Goal: Task Accomplishment & Management: Manage account settings

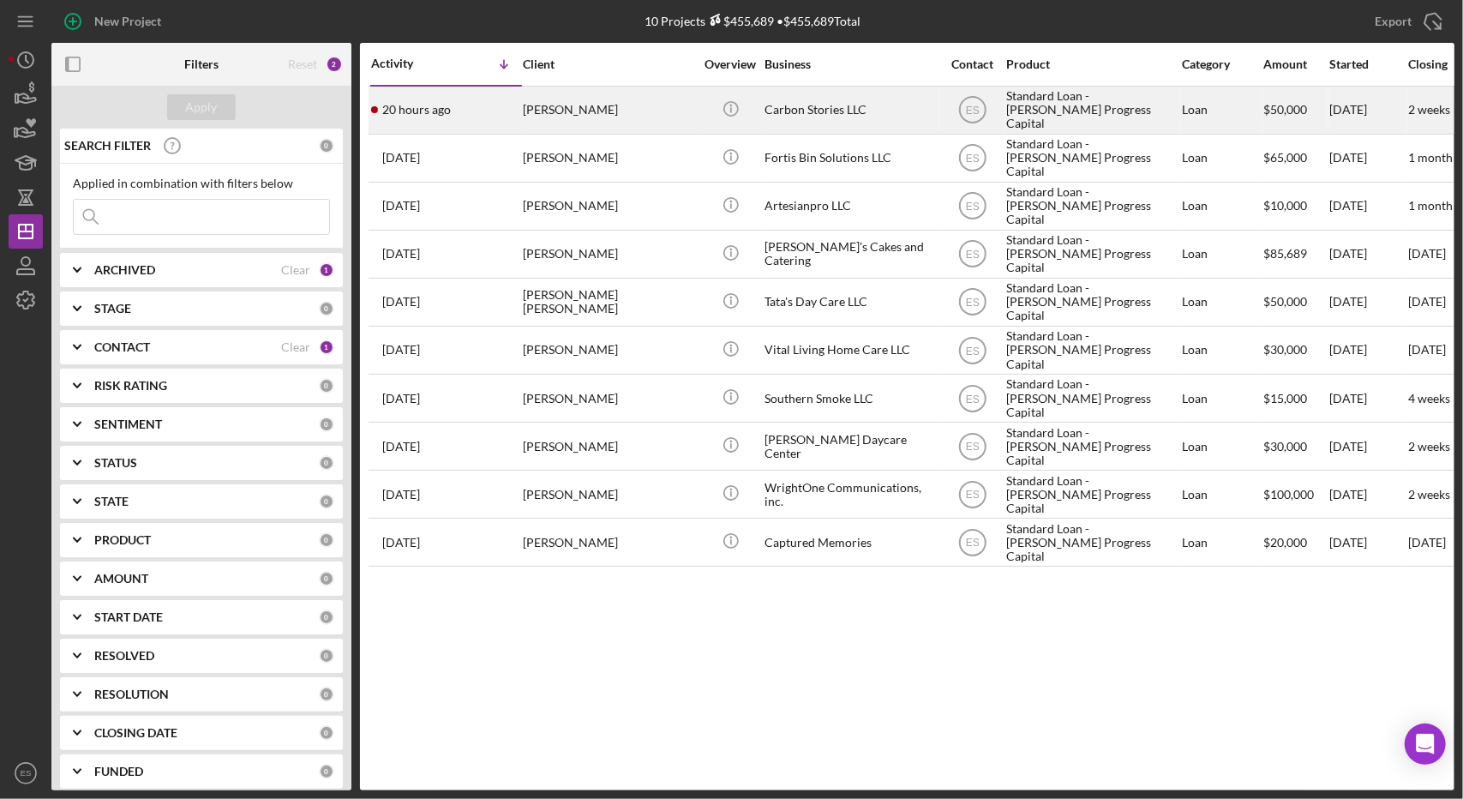
click at [847, 126] on div "Carbon Stories LLC" at bounding box center [850, 109] width 171 height 45
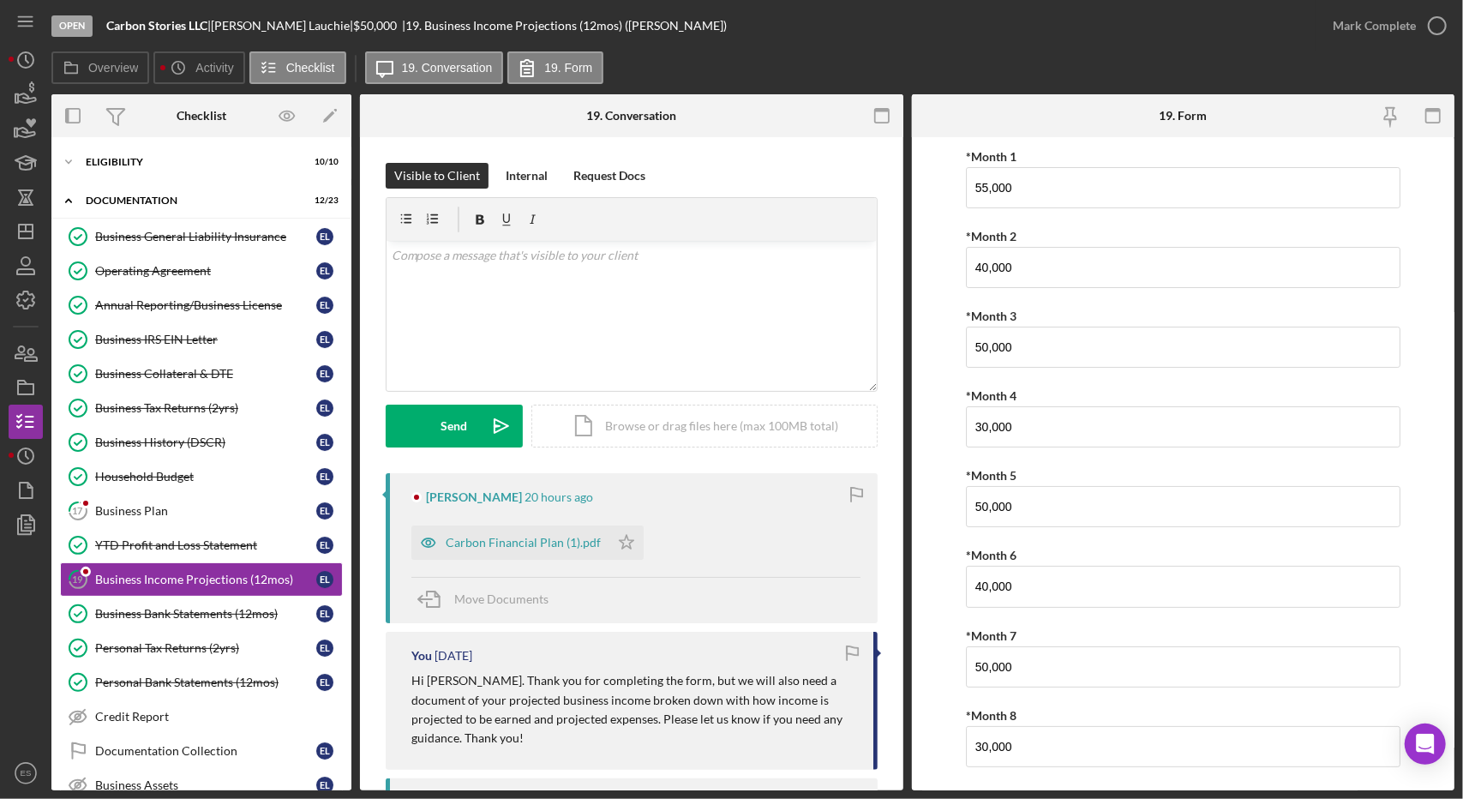
scroll to position [110, 0]
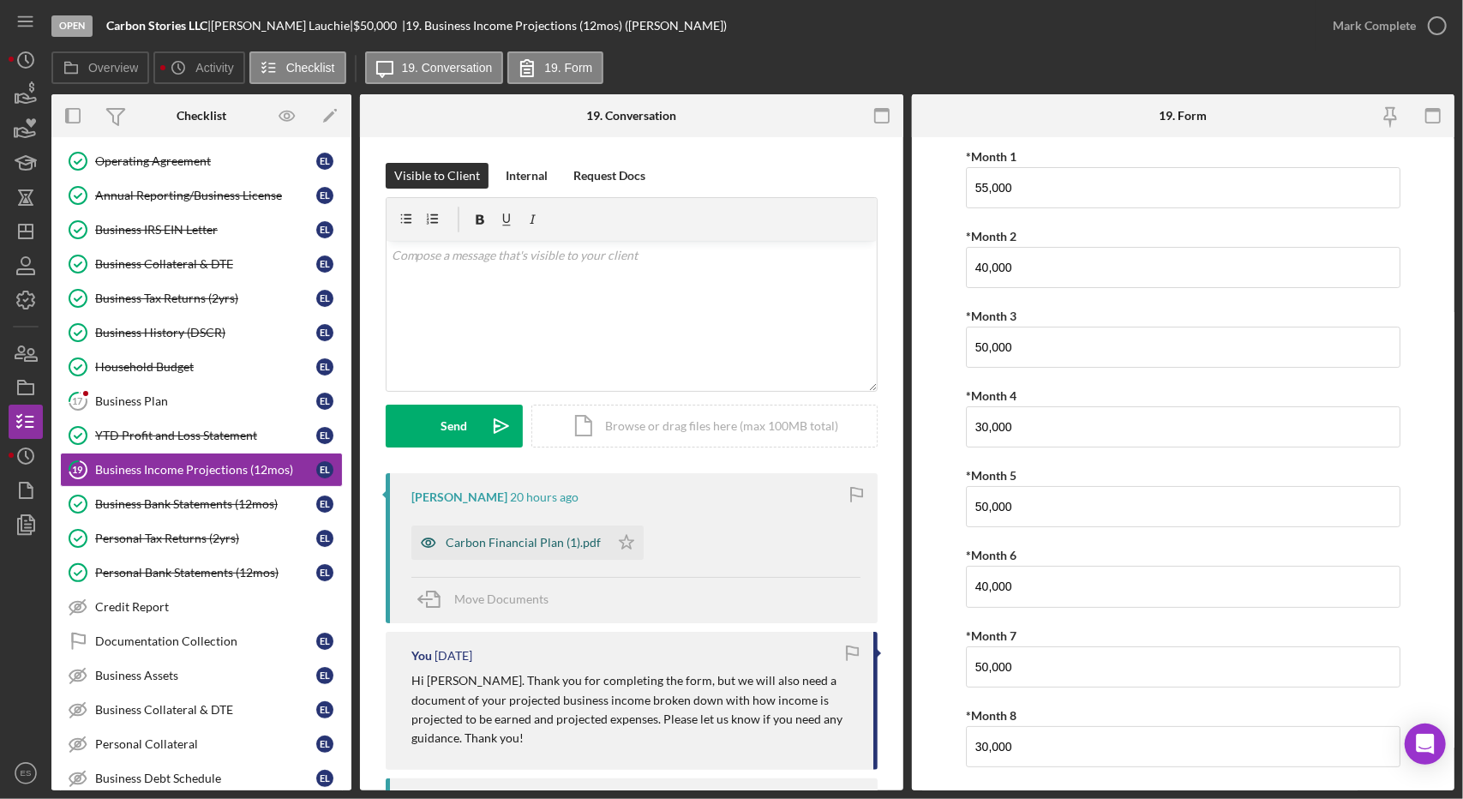
click at [540, 538] on div "Carbon Financial Plan (1).pdf" at bounding box center [523, 543] width 155 height 14
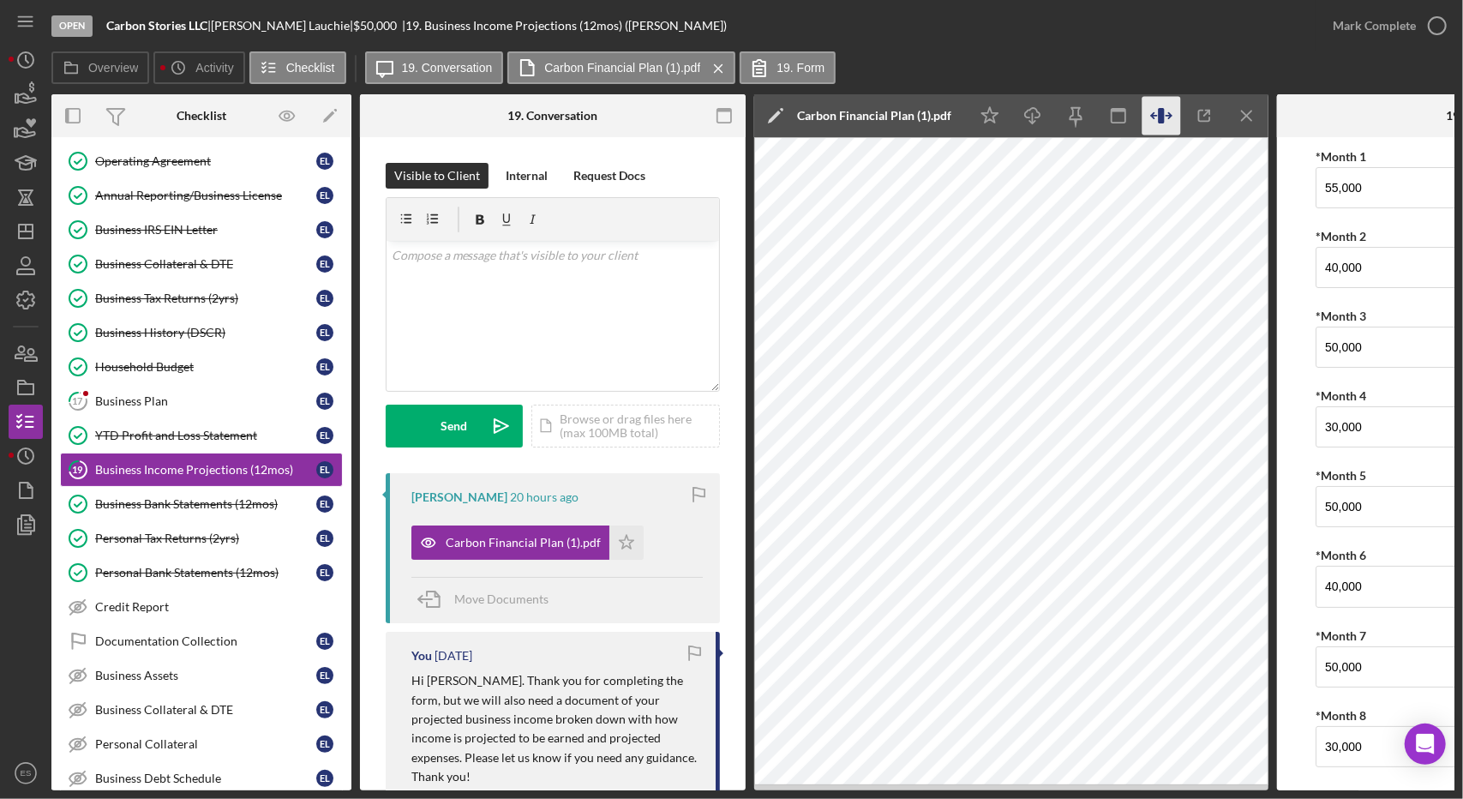
click at [1156, 111] on icon "button" at bounding box center [1162, 116] width 39 height 39
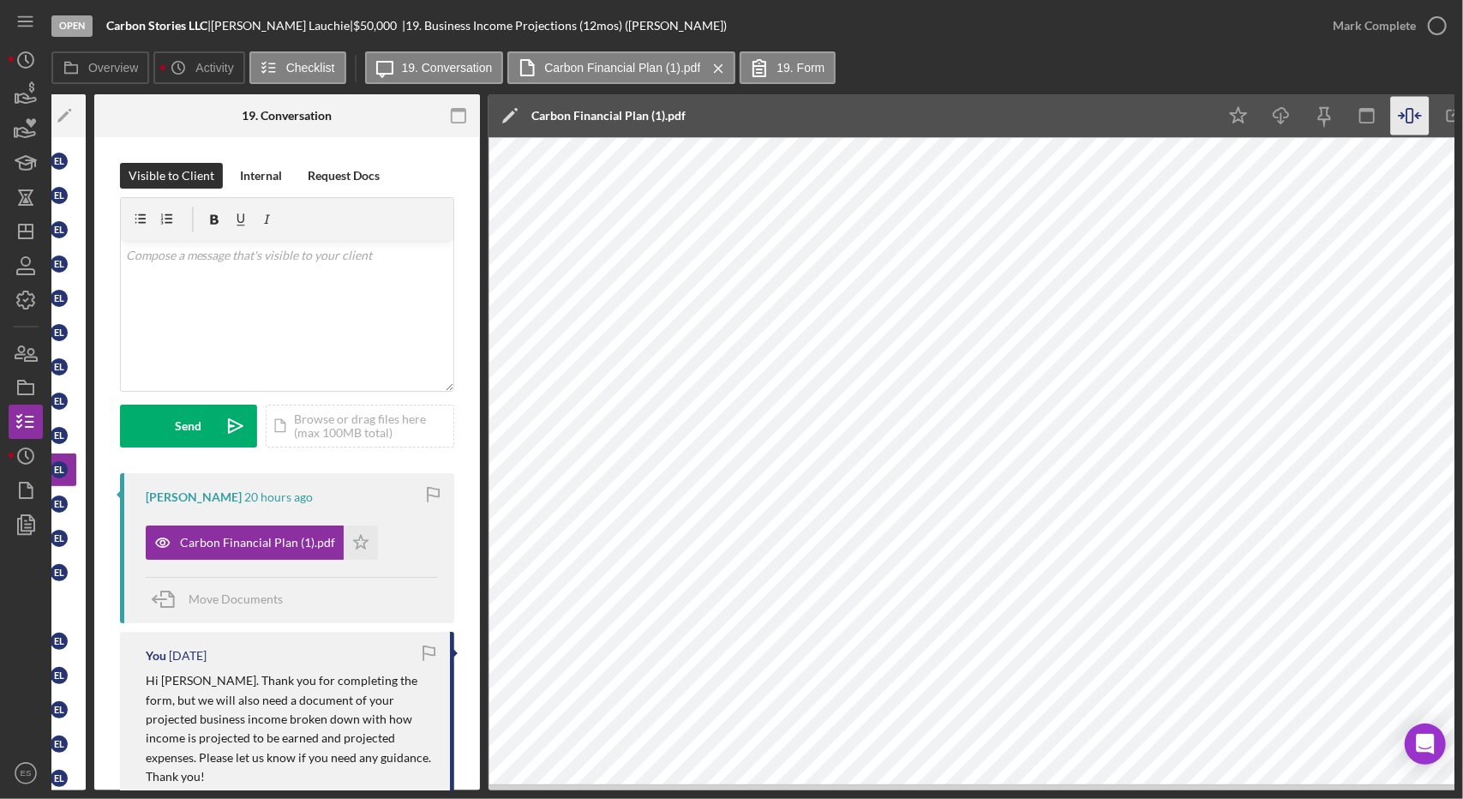
scroll to position [0, 301]
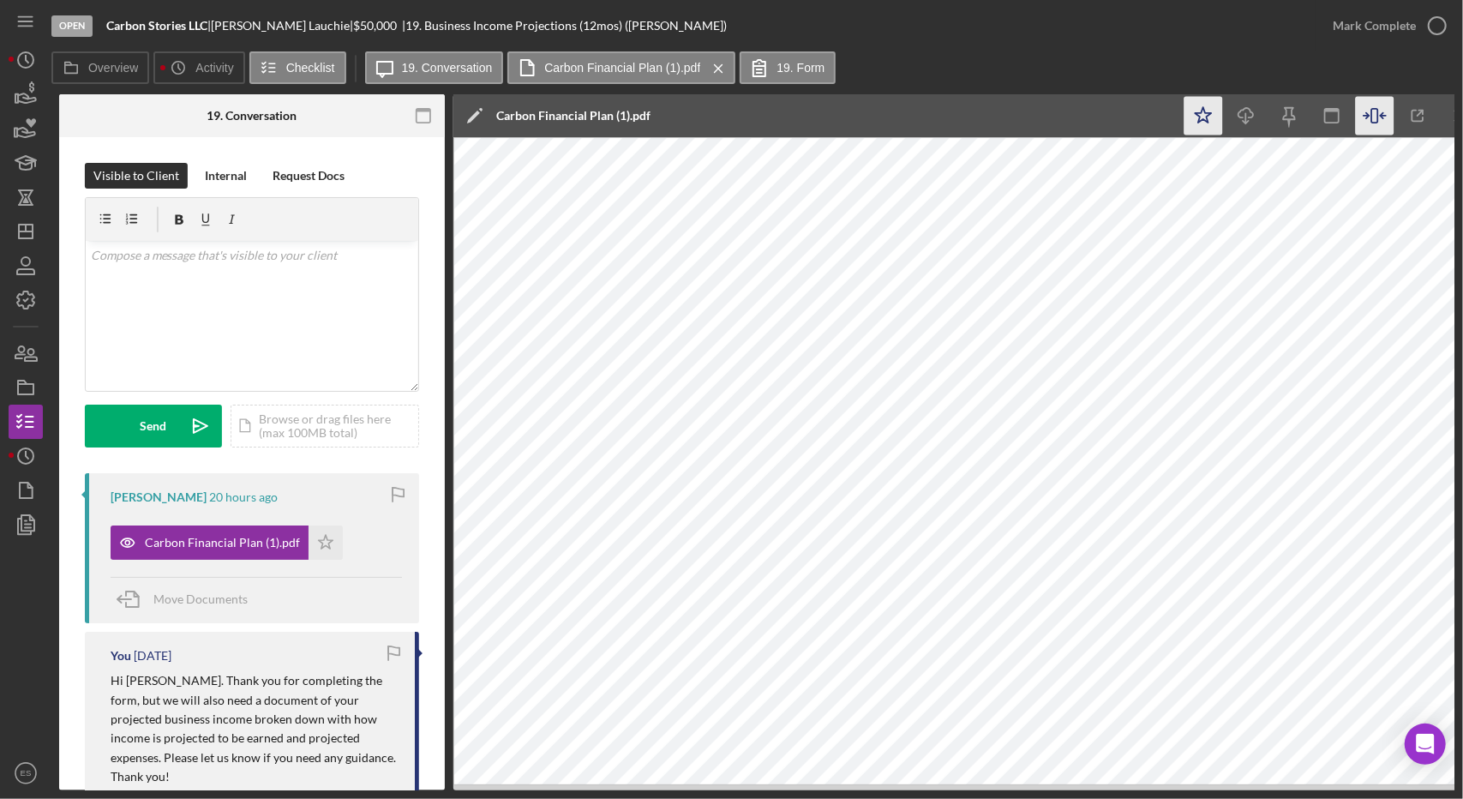
click at [1202, 119] on polygon "button" at bounding box center [1204, 114] width 16 height 15
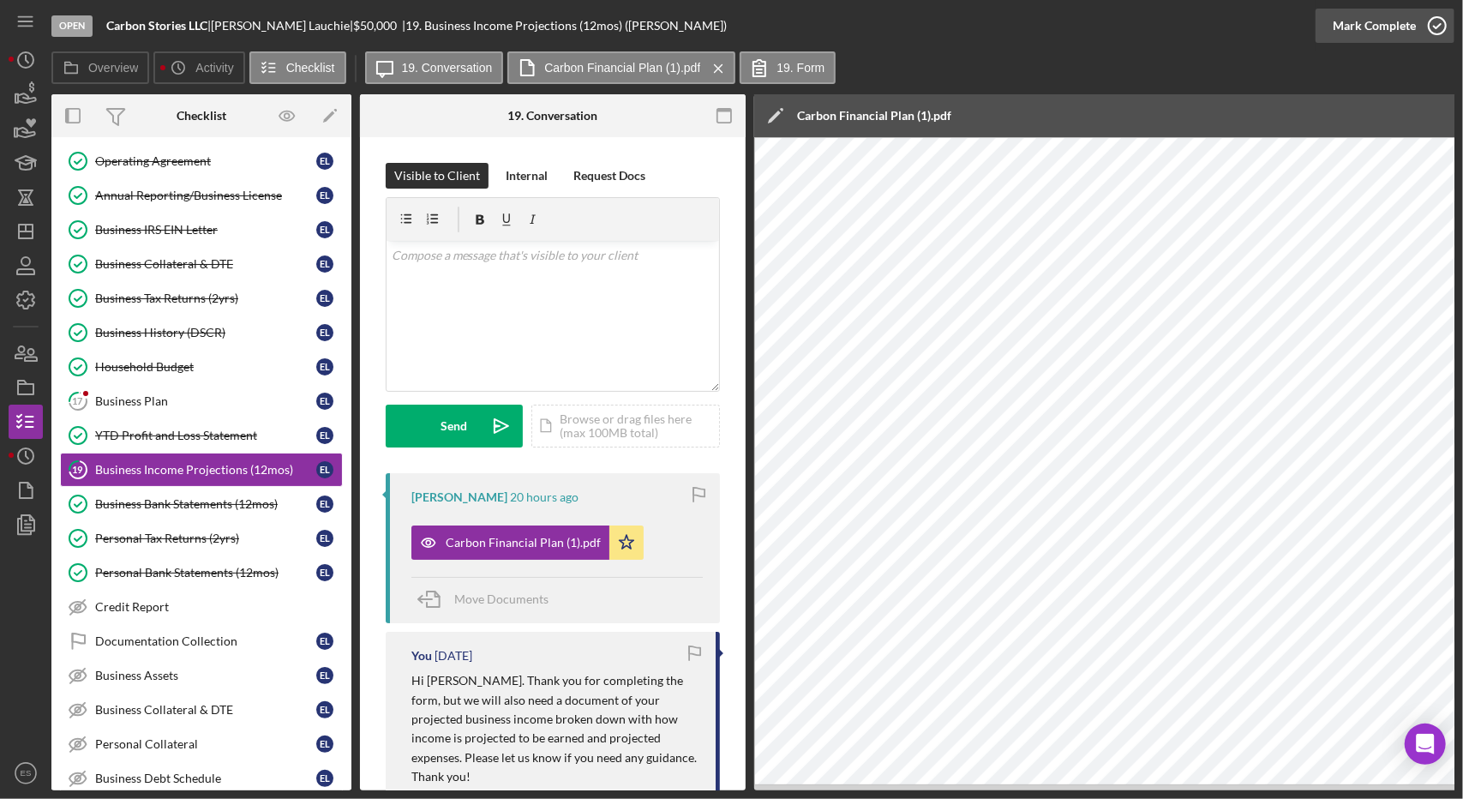
click at [1394, 20] on div "Mark Complete" at bounding box center [1374, 26] width 83 height 34
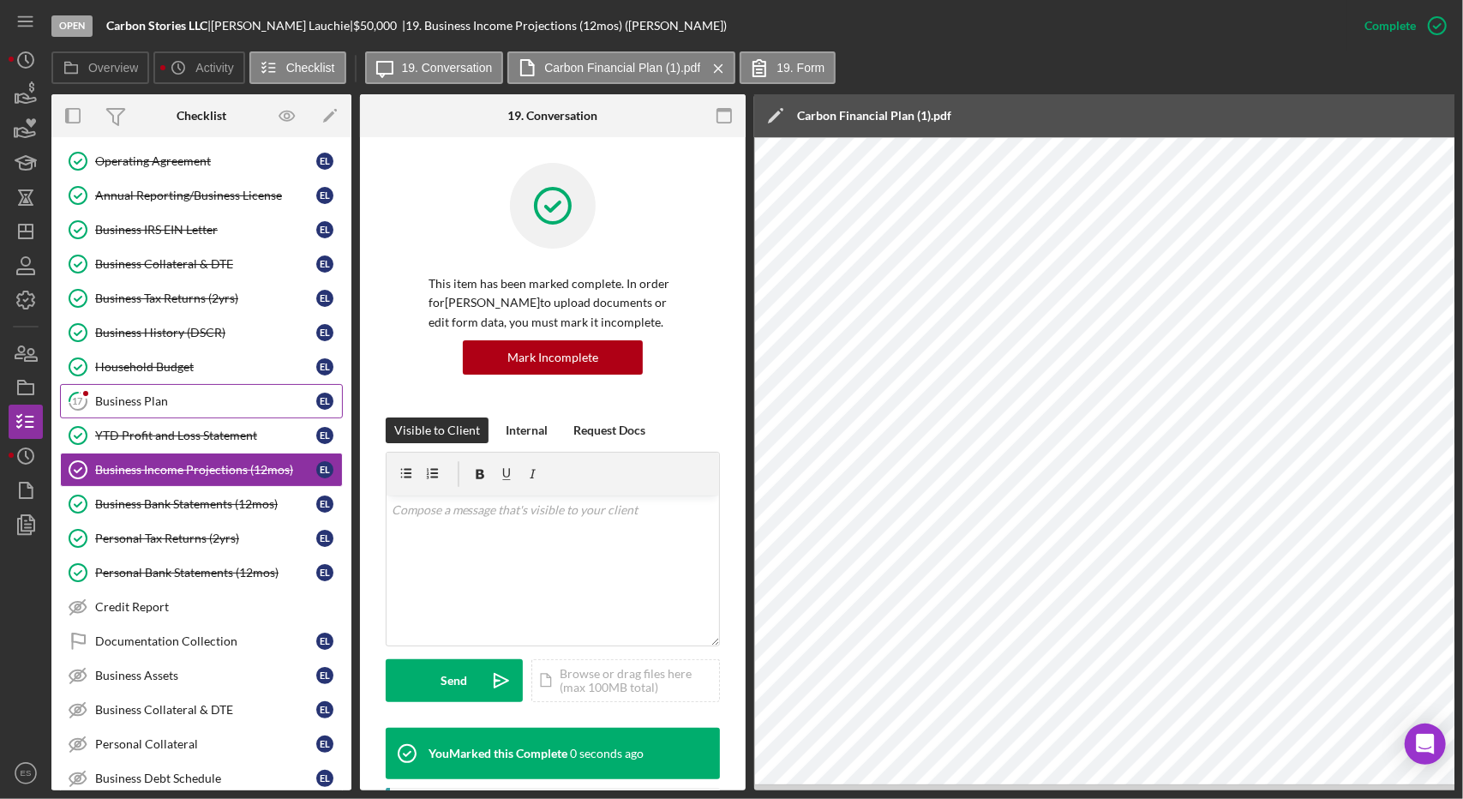
click at [106, 403] on link "17 Business Plan E L" at bounding box center [201, 401] width 283 height 34
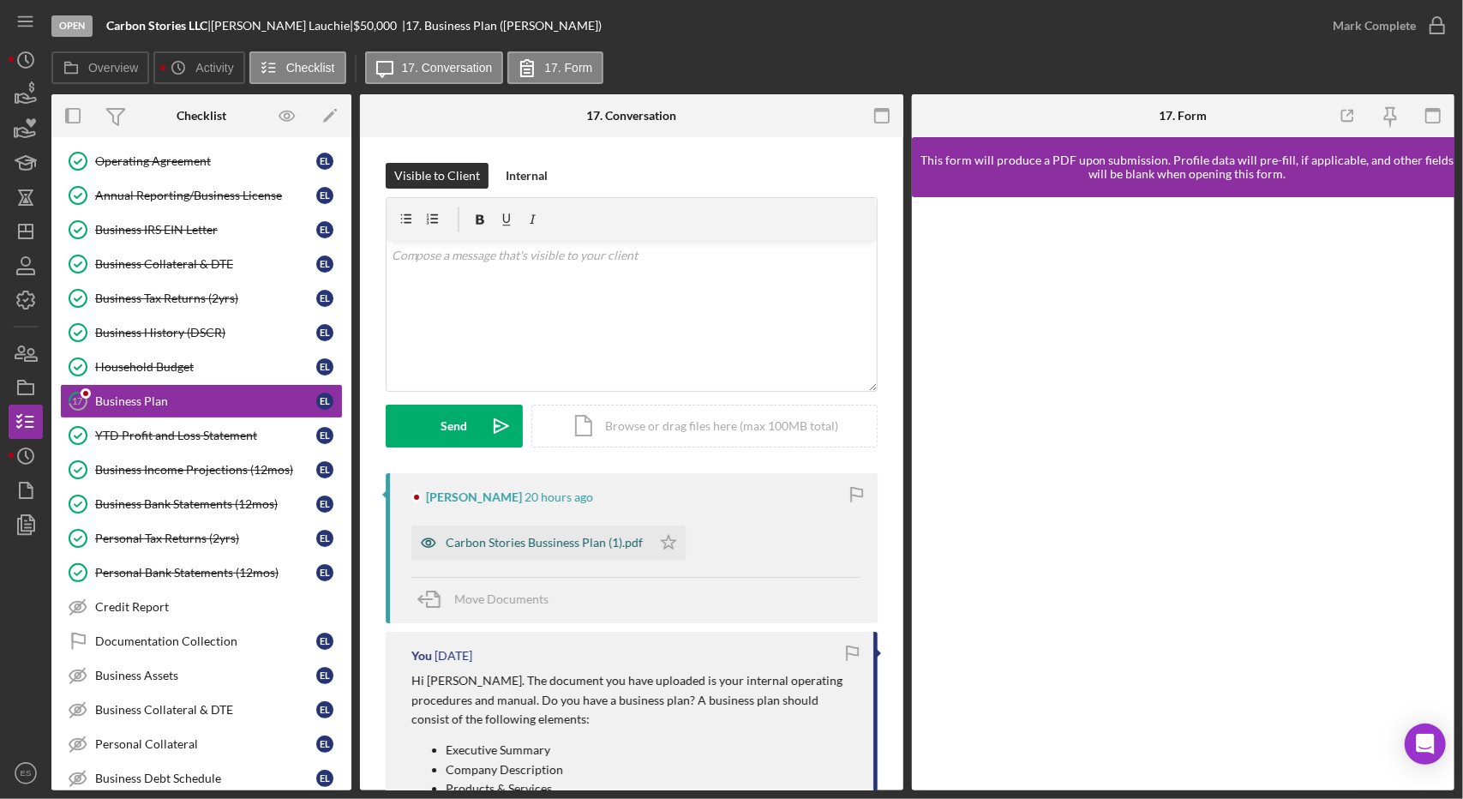
click at [563, 527] on div "Carbon Stories Bussiness Plan (1).pdf" at bounding box center [531, 542] width 240 height 34
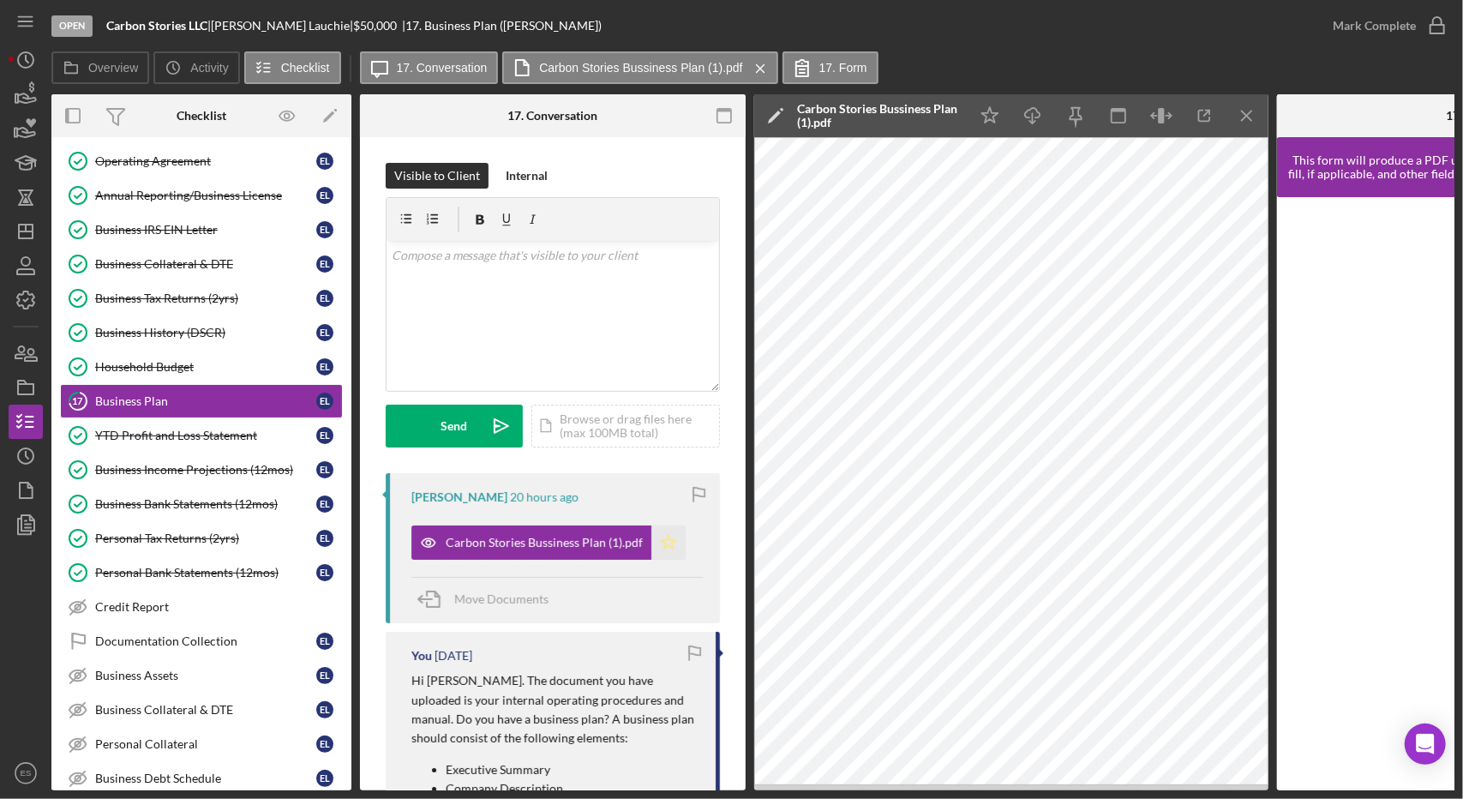
click at [666, 549] on icon "Icon/Star" at bounding box center [668, 542] width 34 height 34
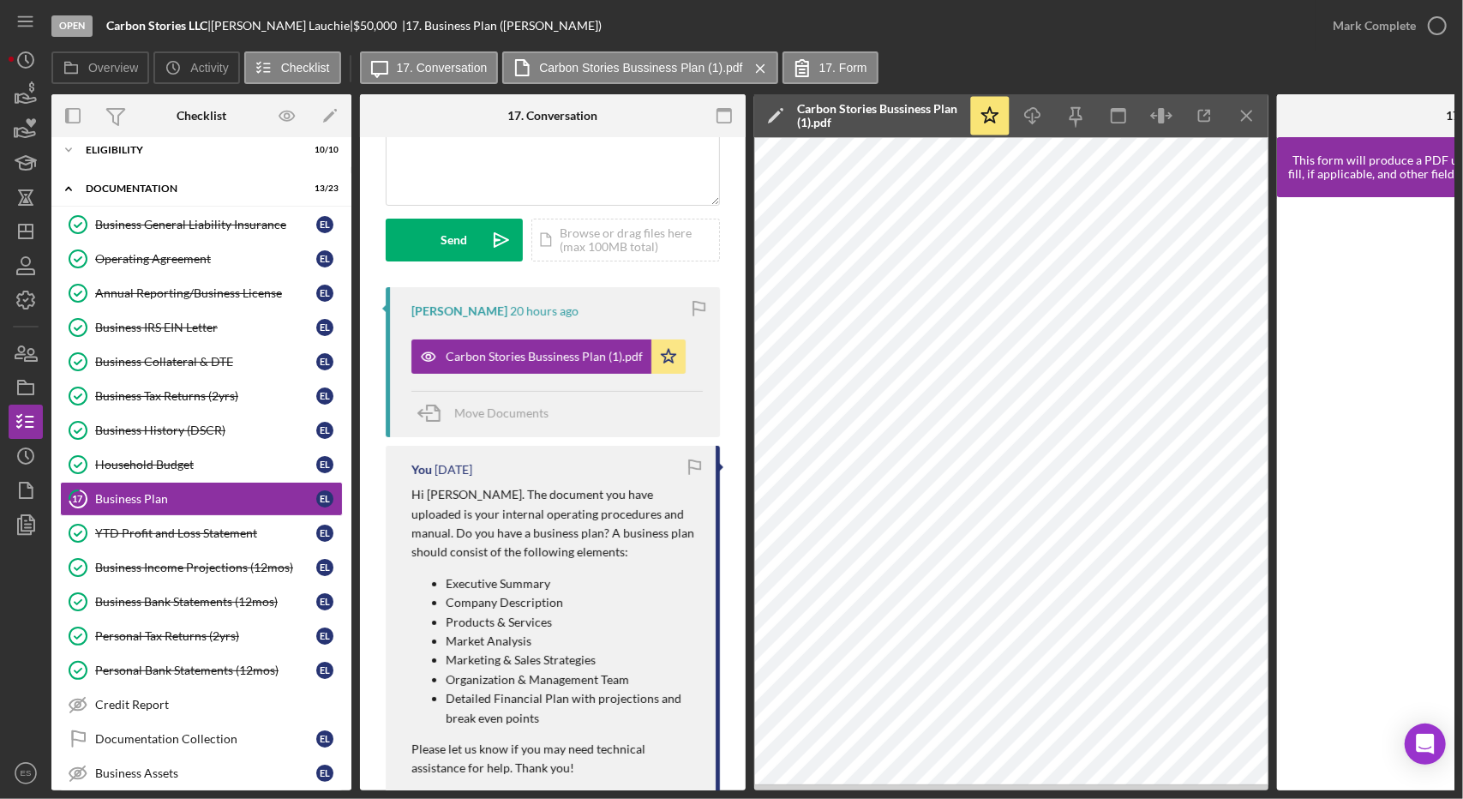
scroll to position [187, 0]
click at [1381, 23] on div "Mark Complete" at bounding box center [1374, 26] width 83 height 34
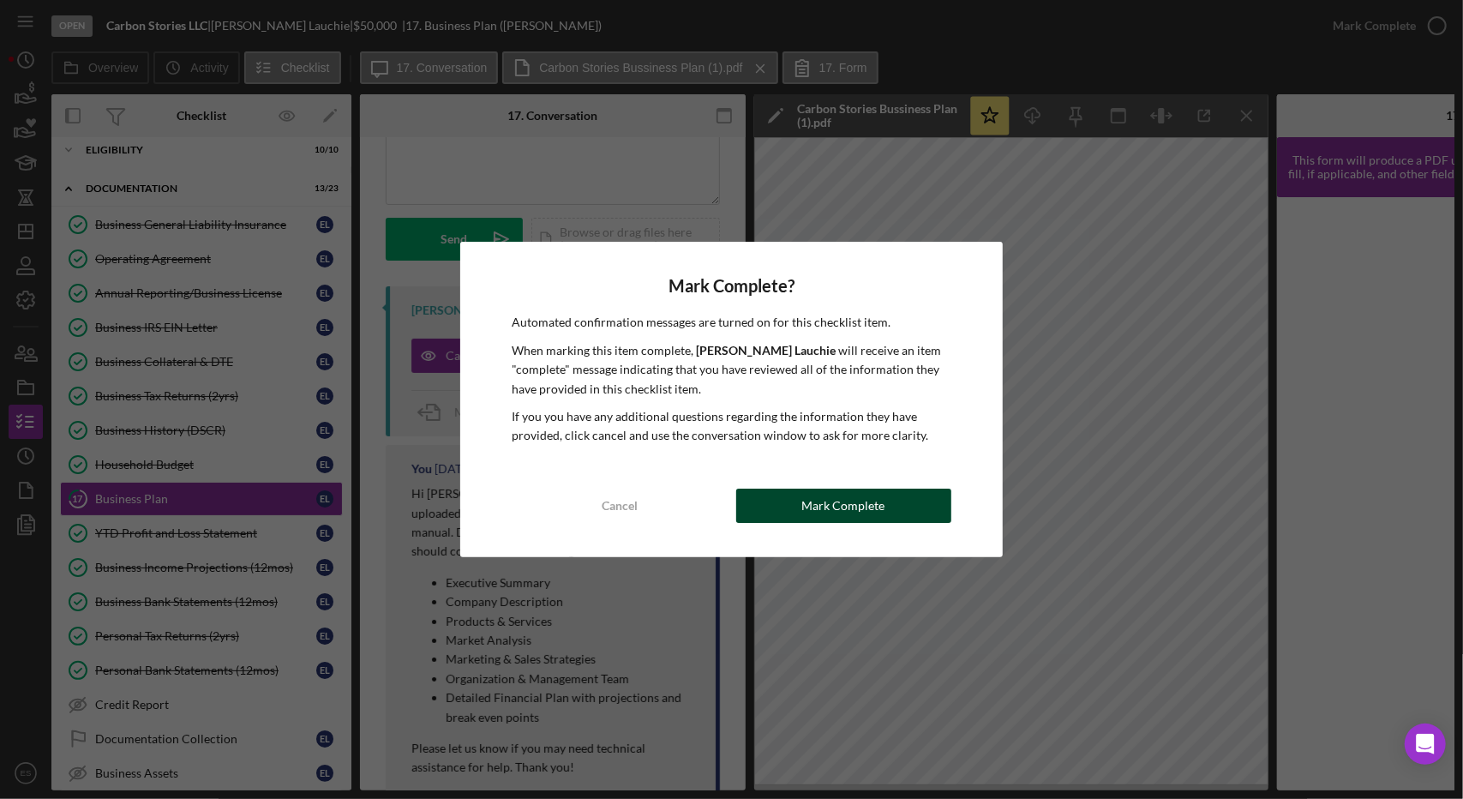
click at [785, 509] on button "Mark Complete" at bounding box center [843, 506] width 215 height 34
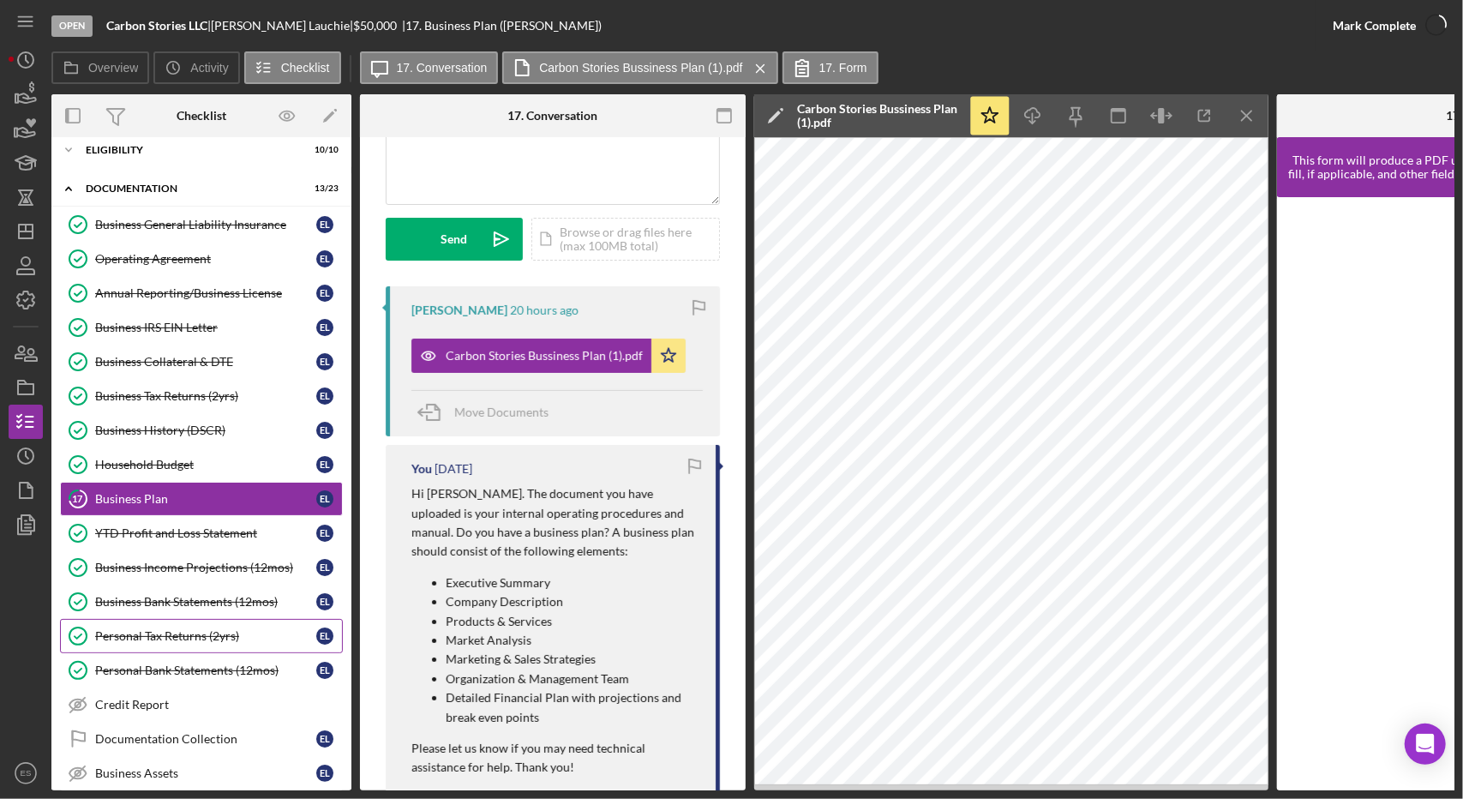
scroll to position [441, 0]
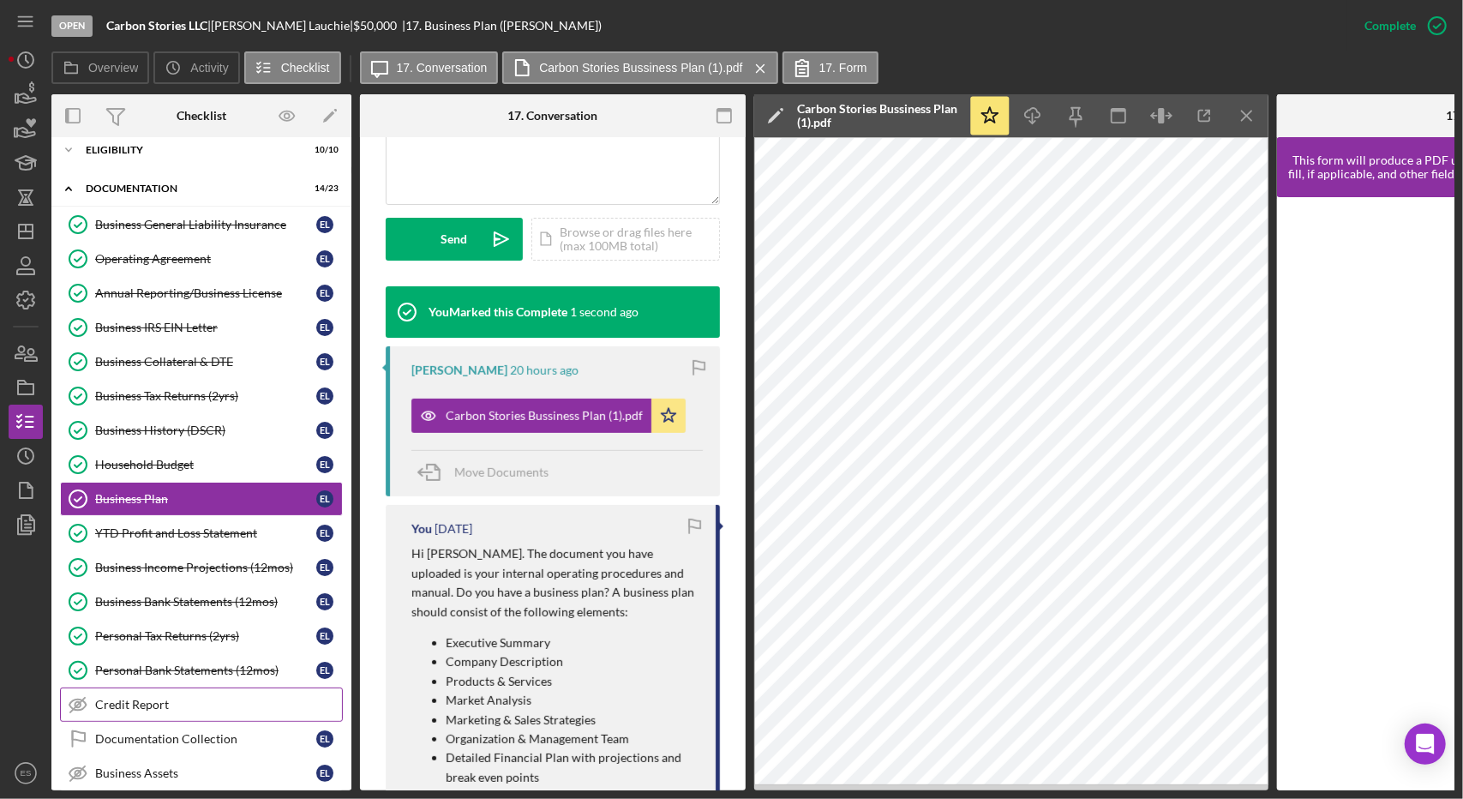
click at [192, 687] on link "Credit Report Credit Report" at bounding box center [201, 704] width 283 height 34
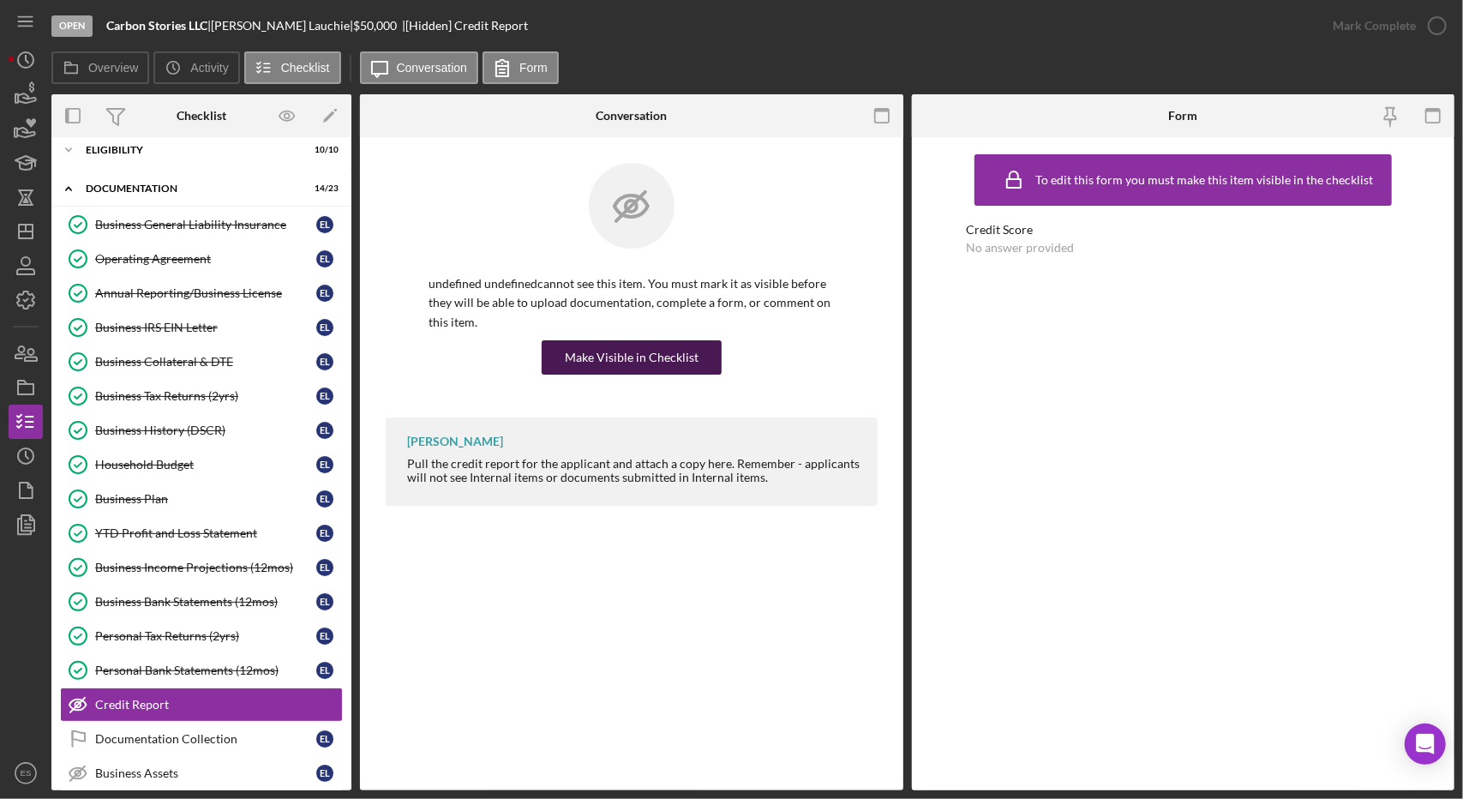
click at [635, 363] on div "Make Visible in Checklist" at bounding box center [632, 357] width 134 height 34
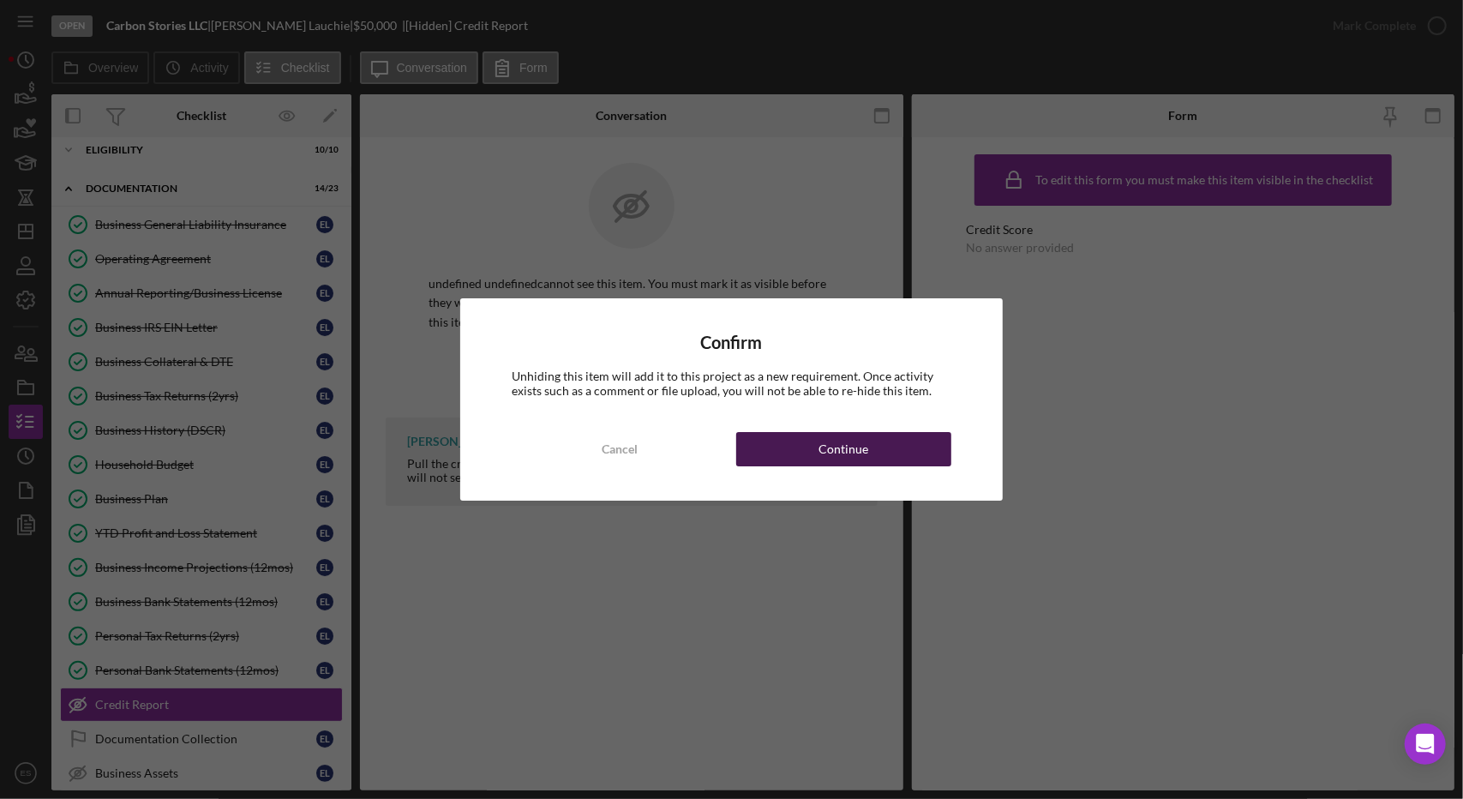
click at [790, 455] on button "Continue" at bounding box center [843, 449] width 215 height 34
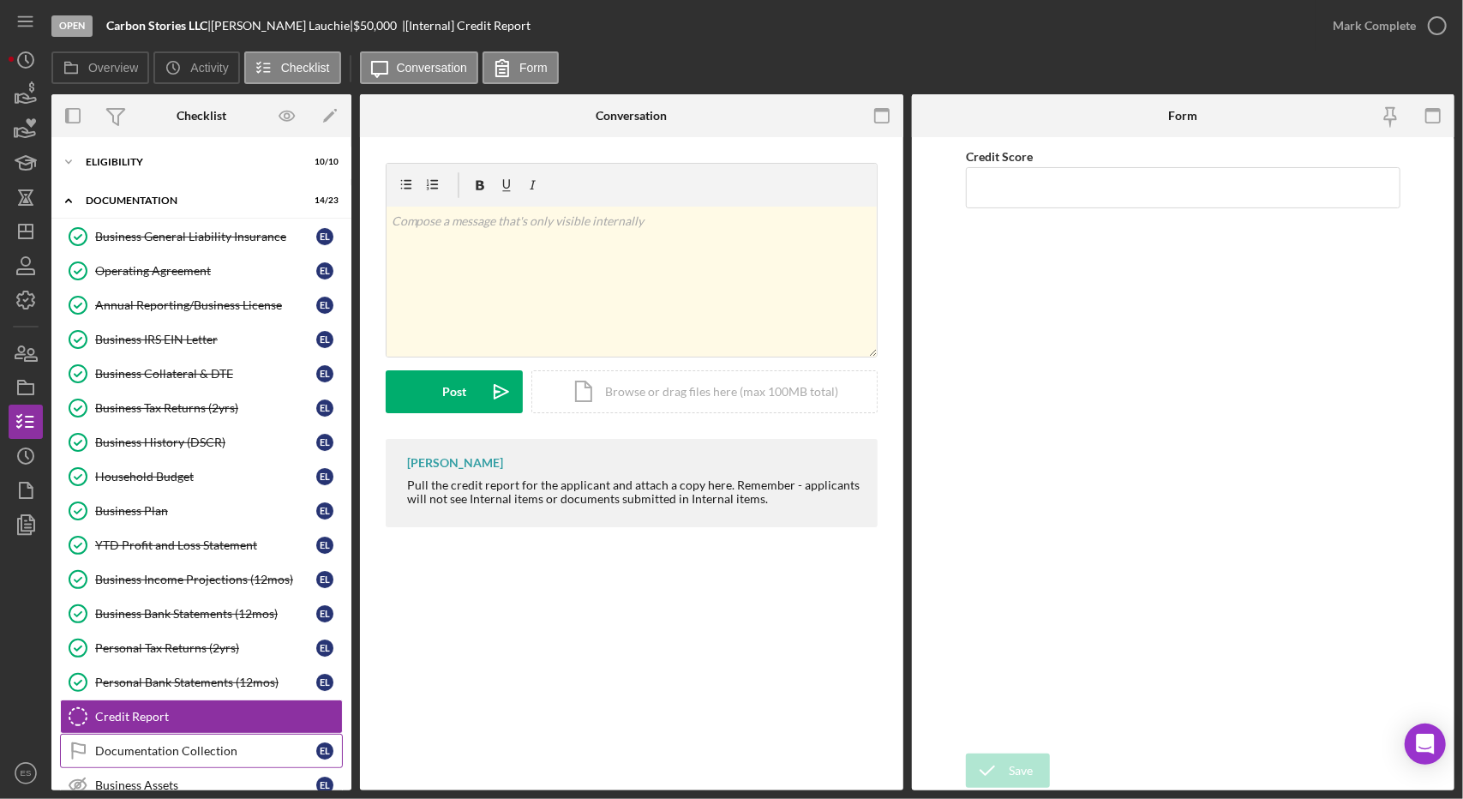
click at [188, 744] on div "Documentation Collection" at bounding box center [205, 751] width 221 height 14
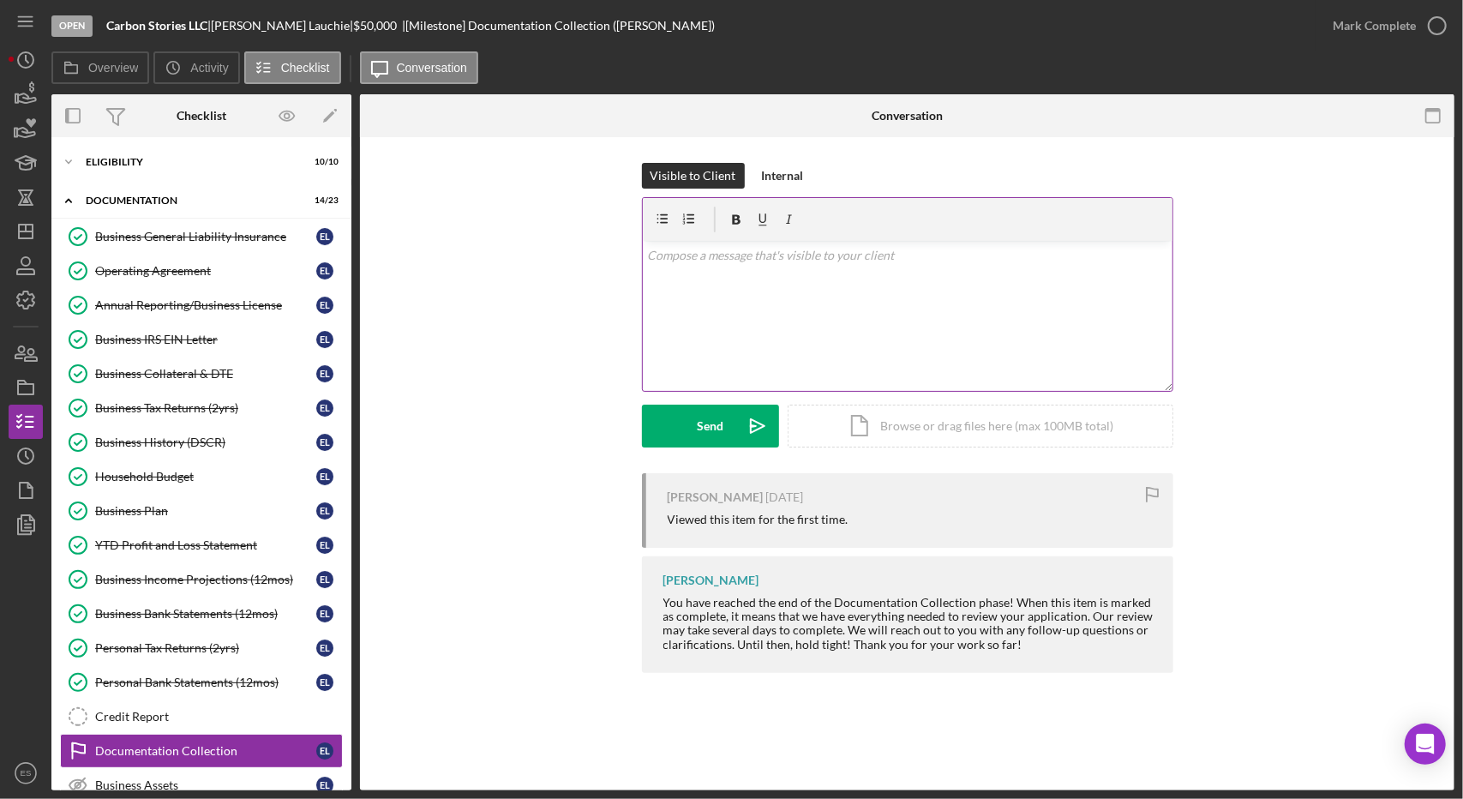
click at [831, 304] on div "v Color teal Color pink Remove color Add row above Add row below Add column bef…" at bounding box center [908, 316] width 530 height 150
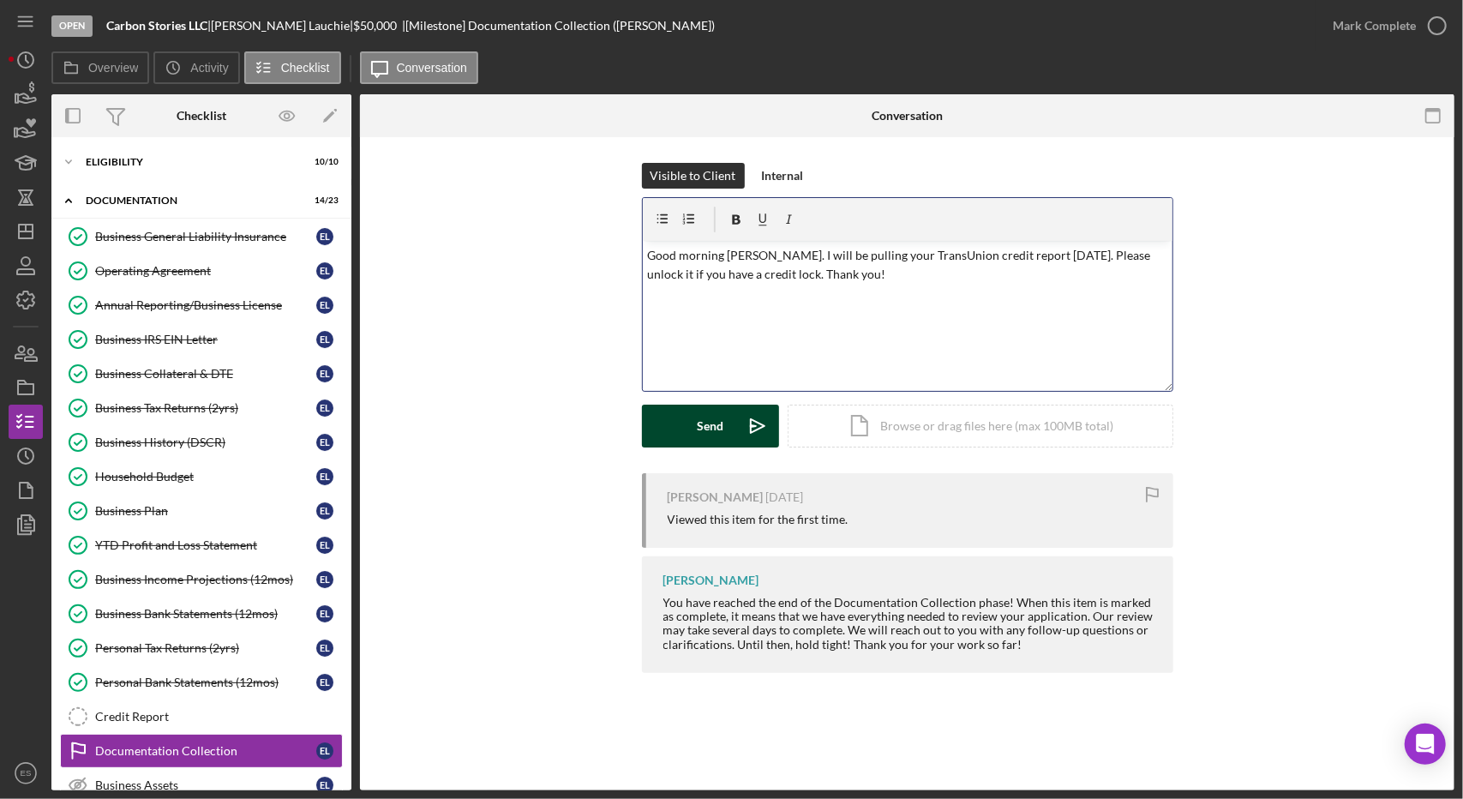
click at [729, 419] on button "Send Icon/icon-invite-send" at bounding box center [710, 426] width 137 height 43
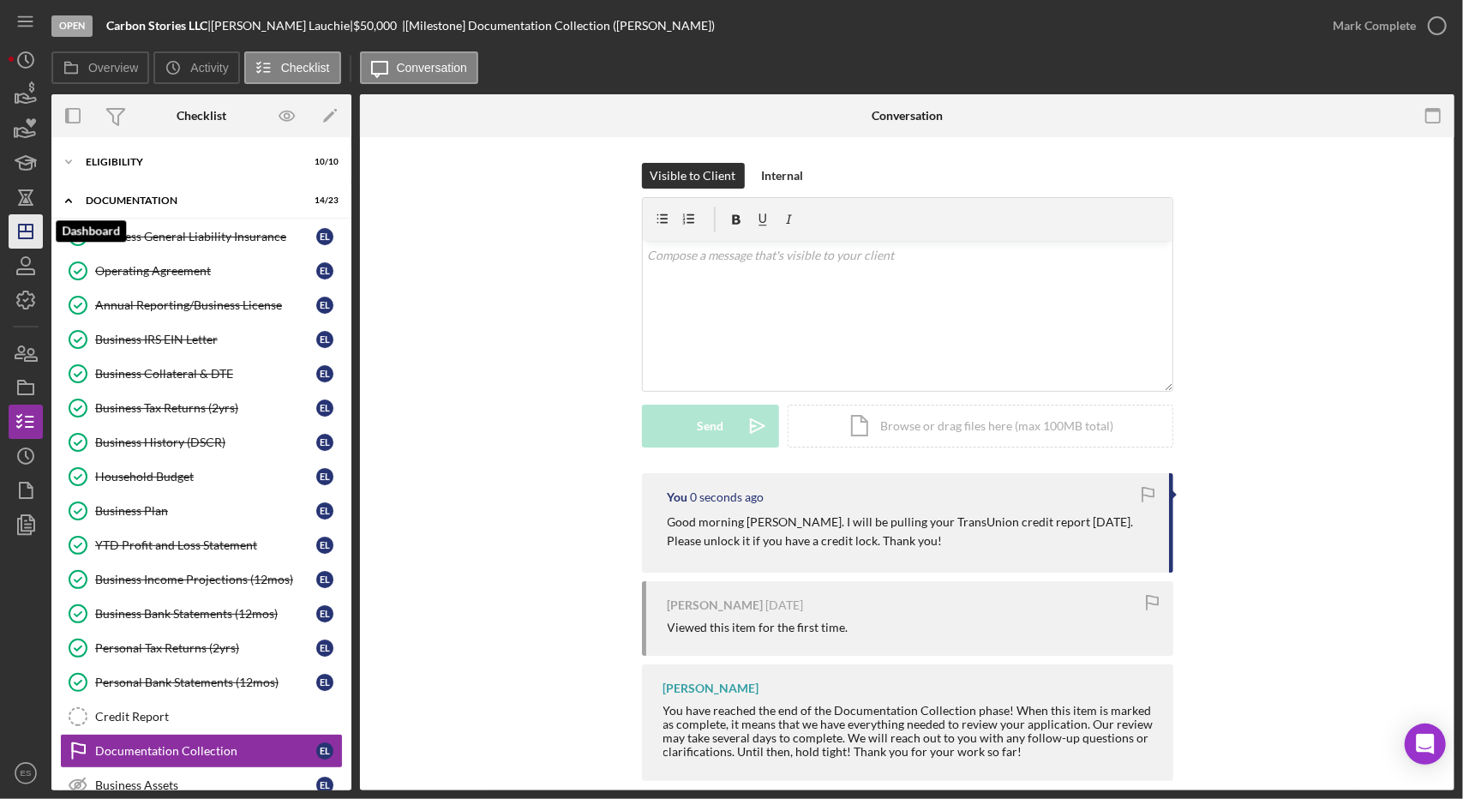
click at [16, 232] on icon "Icon/Dashboard" at bounding box center [25, 231] width 43 height 43
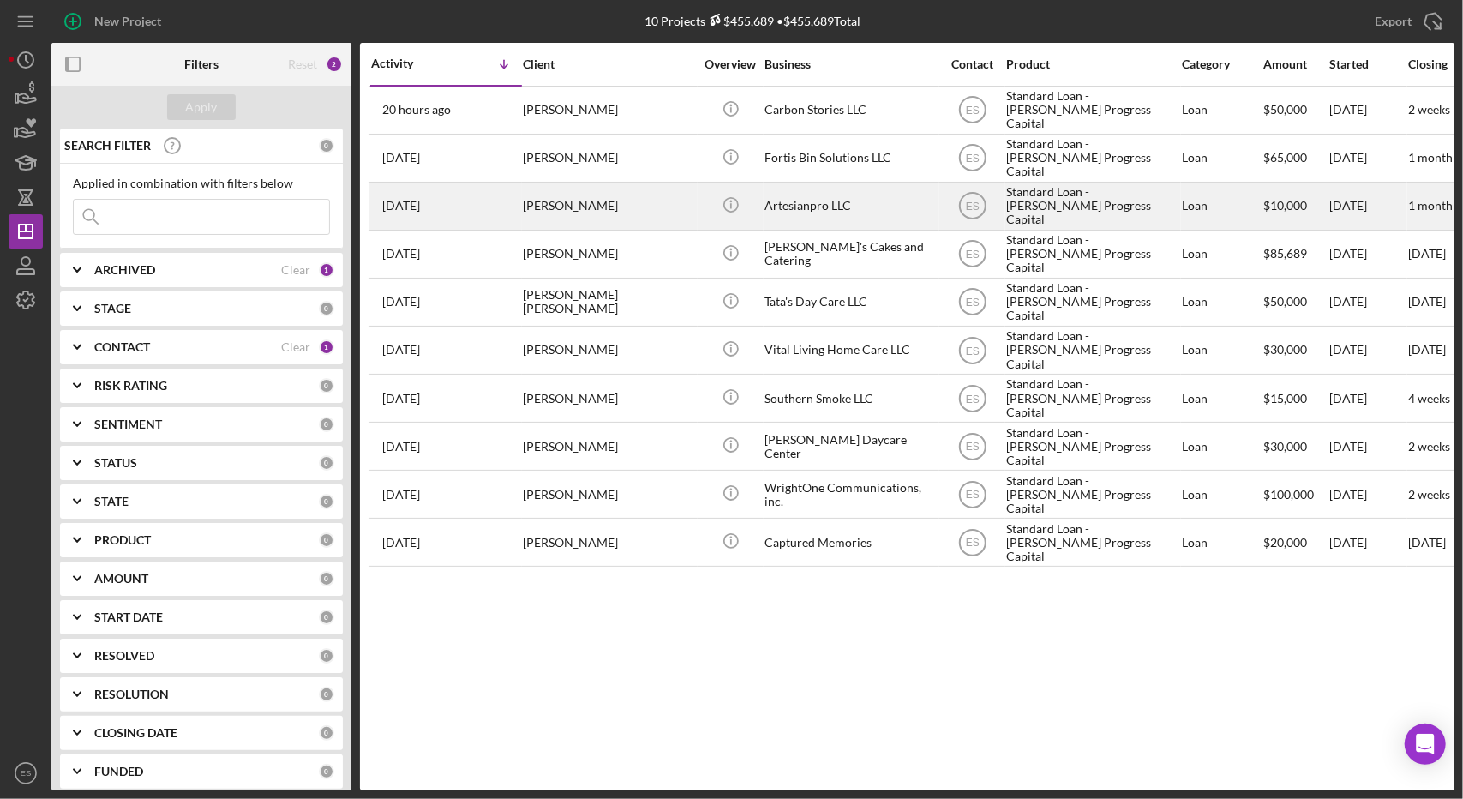
click at [921, 201] on div "Artesianpro LLC" at bounding box center [850, 205] width 171 height 45
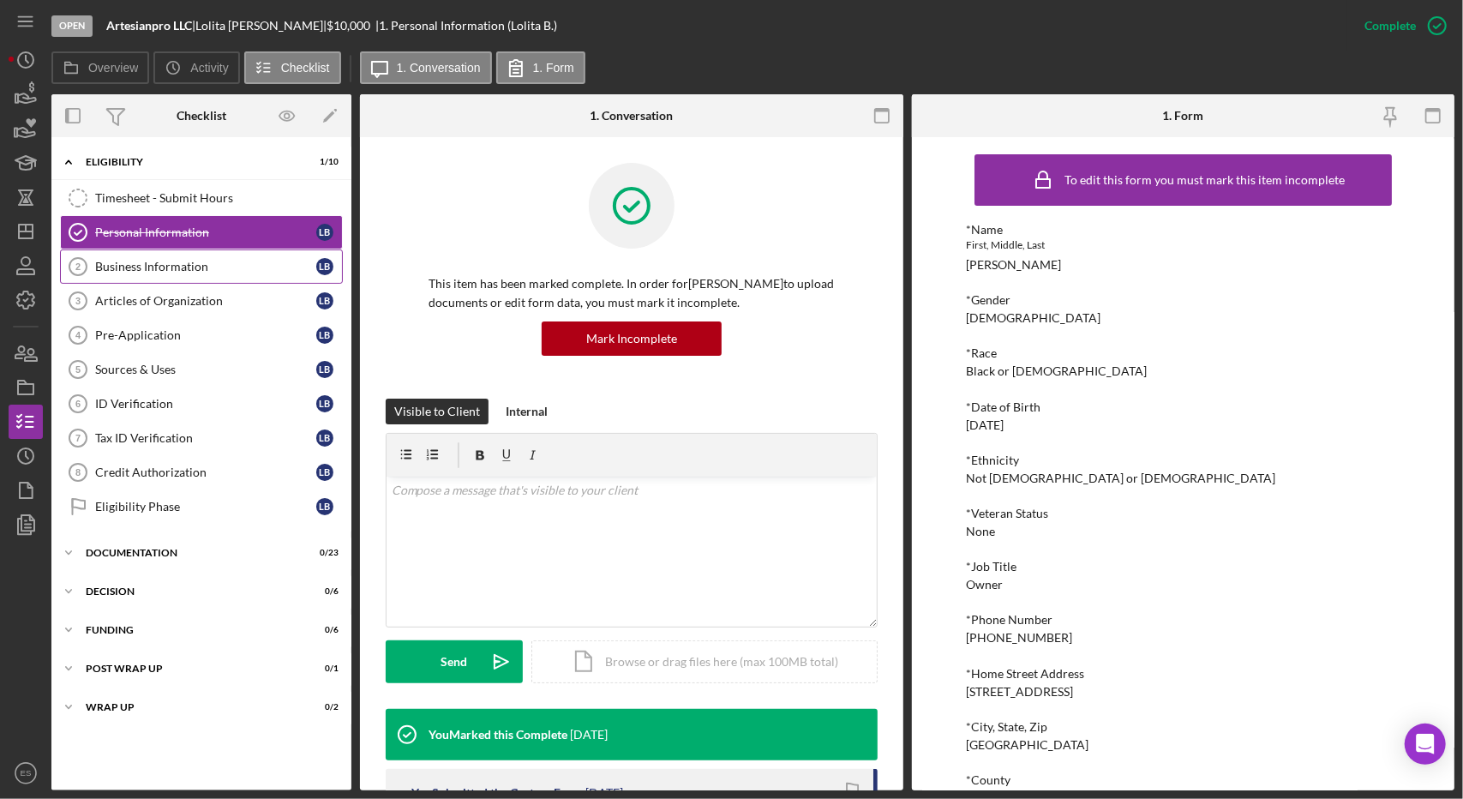
click at [223, 271] on div "Business Information" at bounding box center [205, 267] width 221 height 14
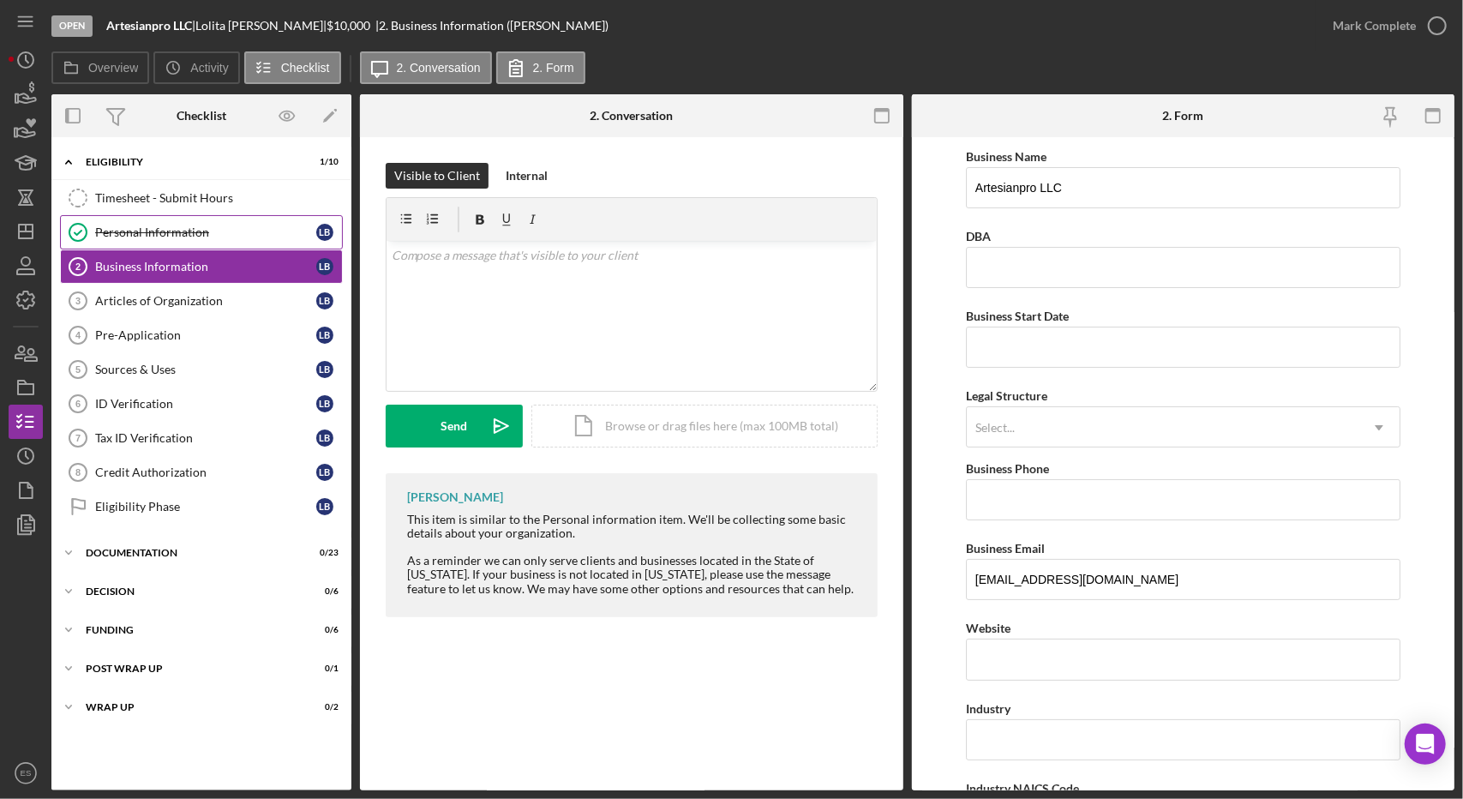
click at [195, 222] on link "Personal Information Personal Information L B" at bounding box center [201, 232] width 283 height 34
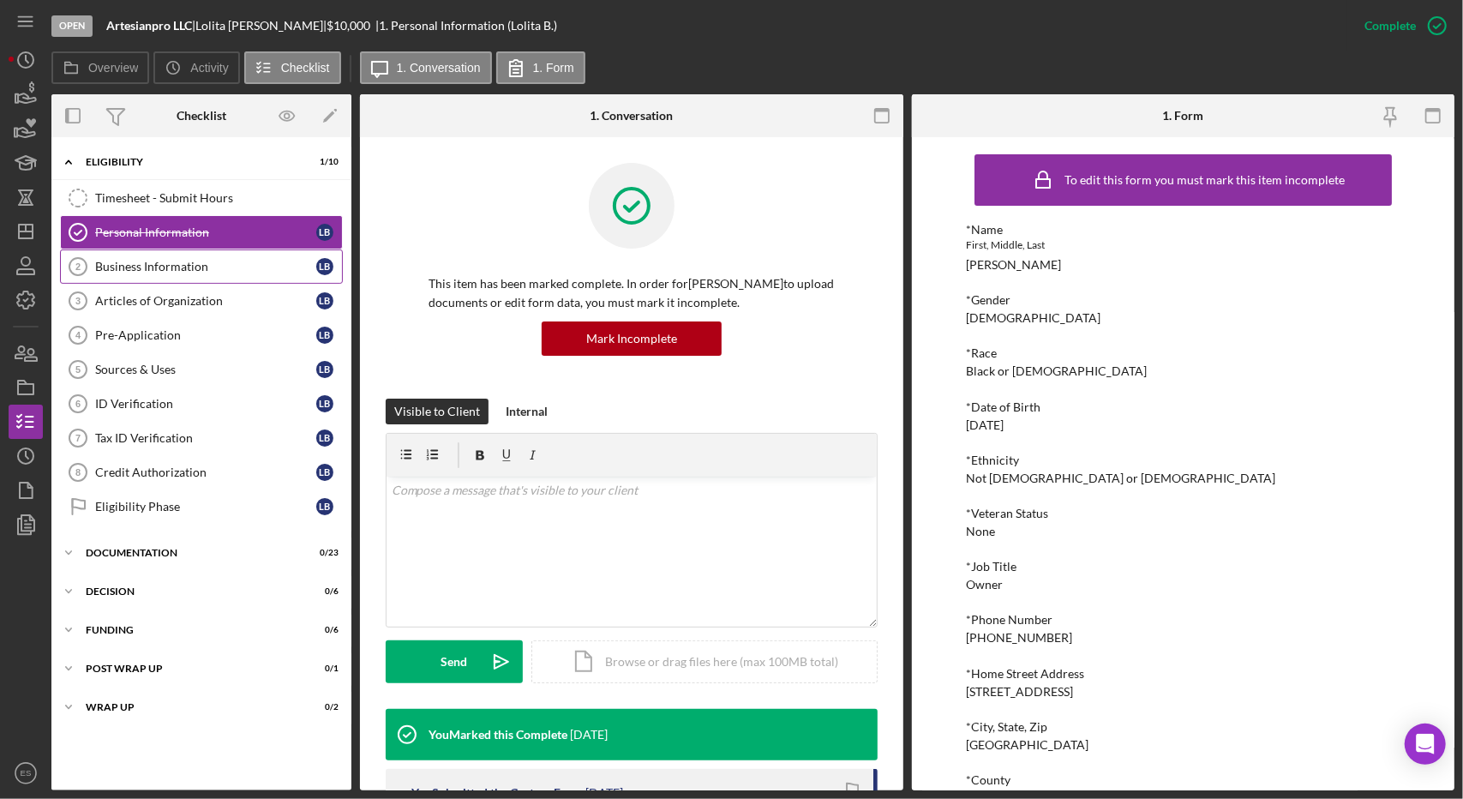
click at [103, 261] on div "Business Information" at bounding box center [205, 267] width 221 height 14
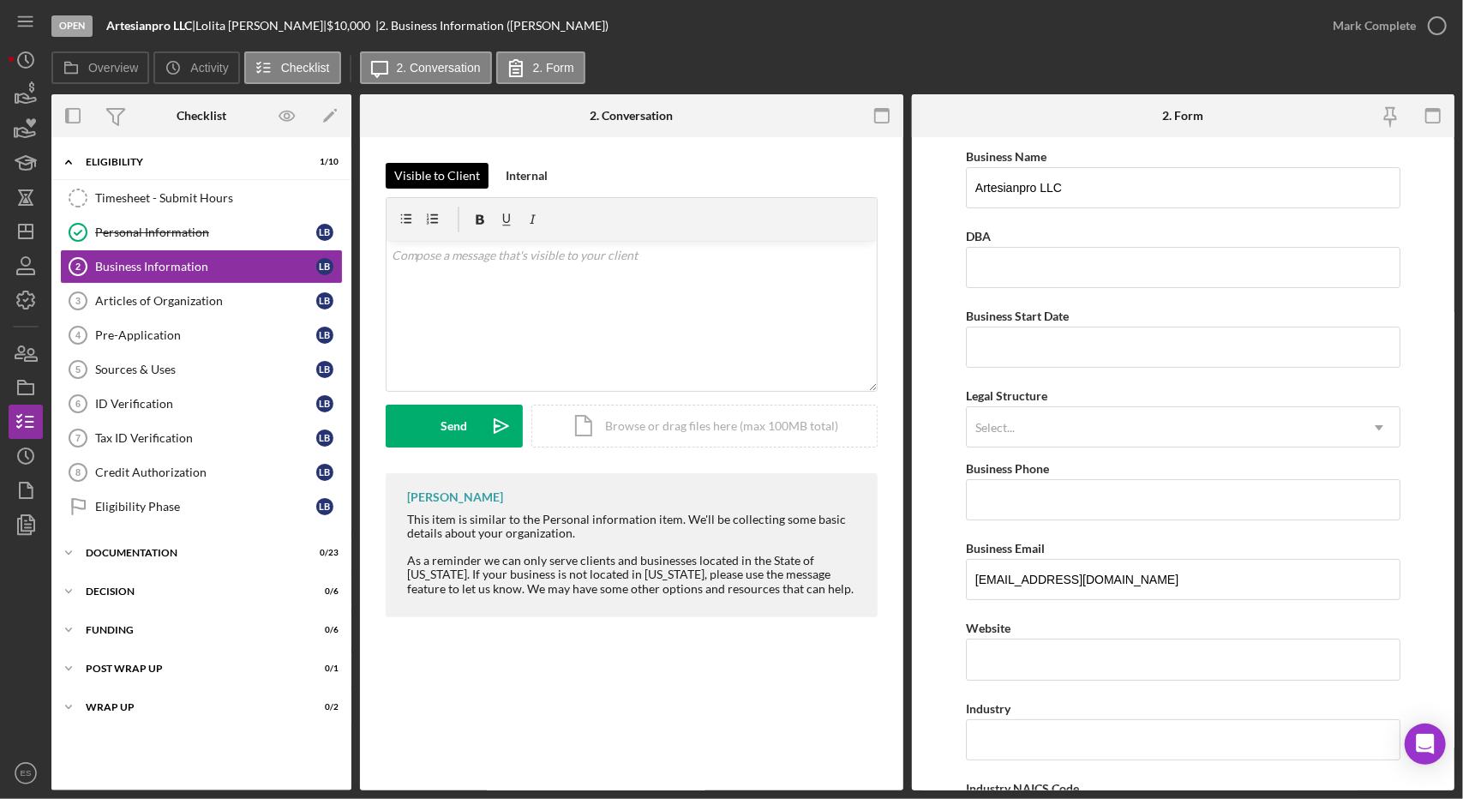
click at [480, 187] on button "Visible to Client" at bounding box center [437, 176] width 103 height 26
click at [34, 225] on icon "Icon/Dashboard" at bounding box center [25, 231] width 43 height 43
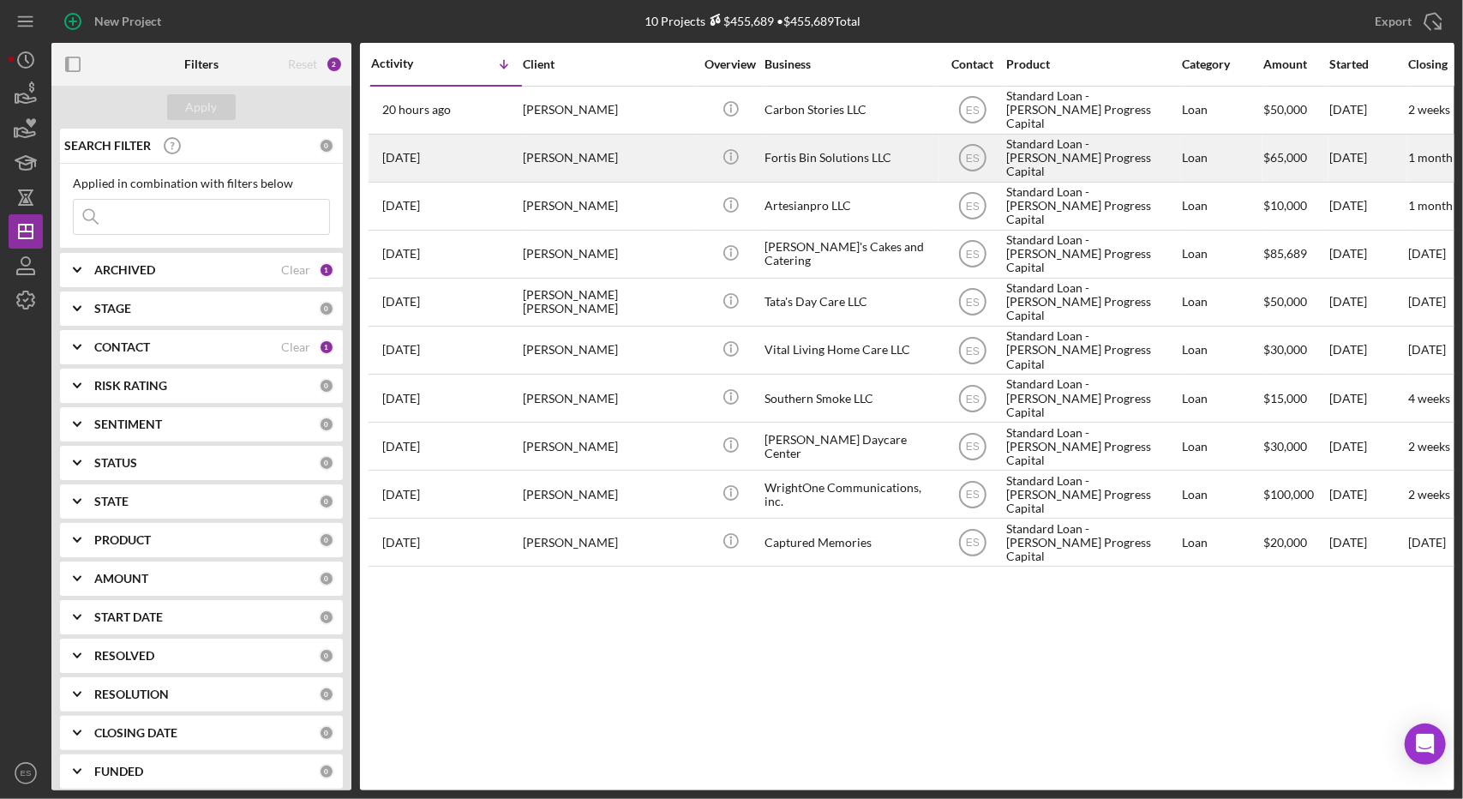
click at [862, 159] on div "Fortis Bin Solutions LLC" at bounding box center [850, 157] width 171 height 45
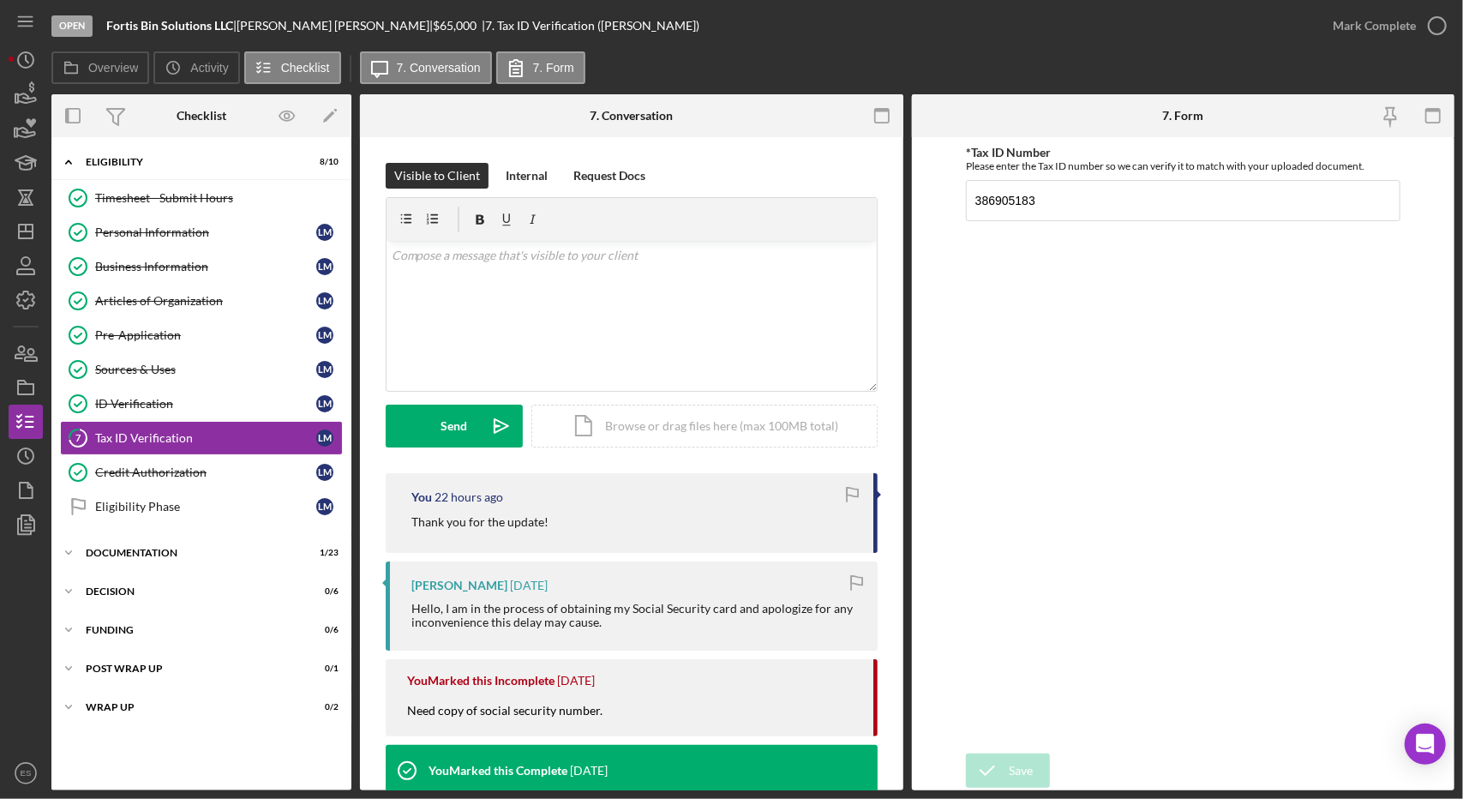
click at [565, 543] on div "You 22 hours ago Thank you for the update!" at bounding box center [632, 513] width 492 height 80
click at [136, 561] on div "Icon/Expander Documentation 1 / 23" at bounding box center [201, 553] width 300 height 34
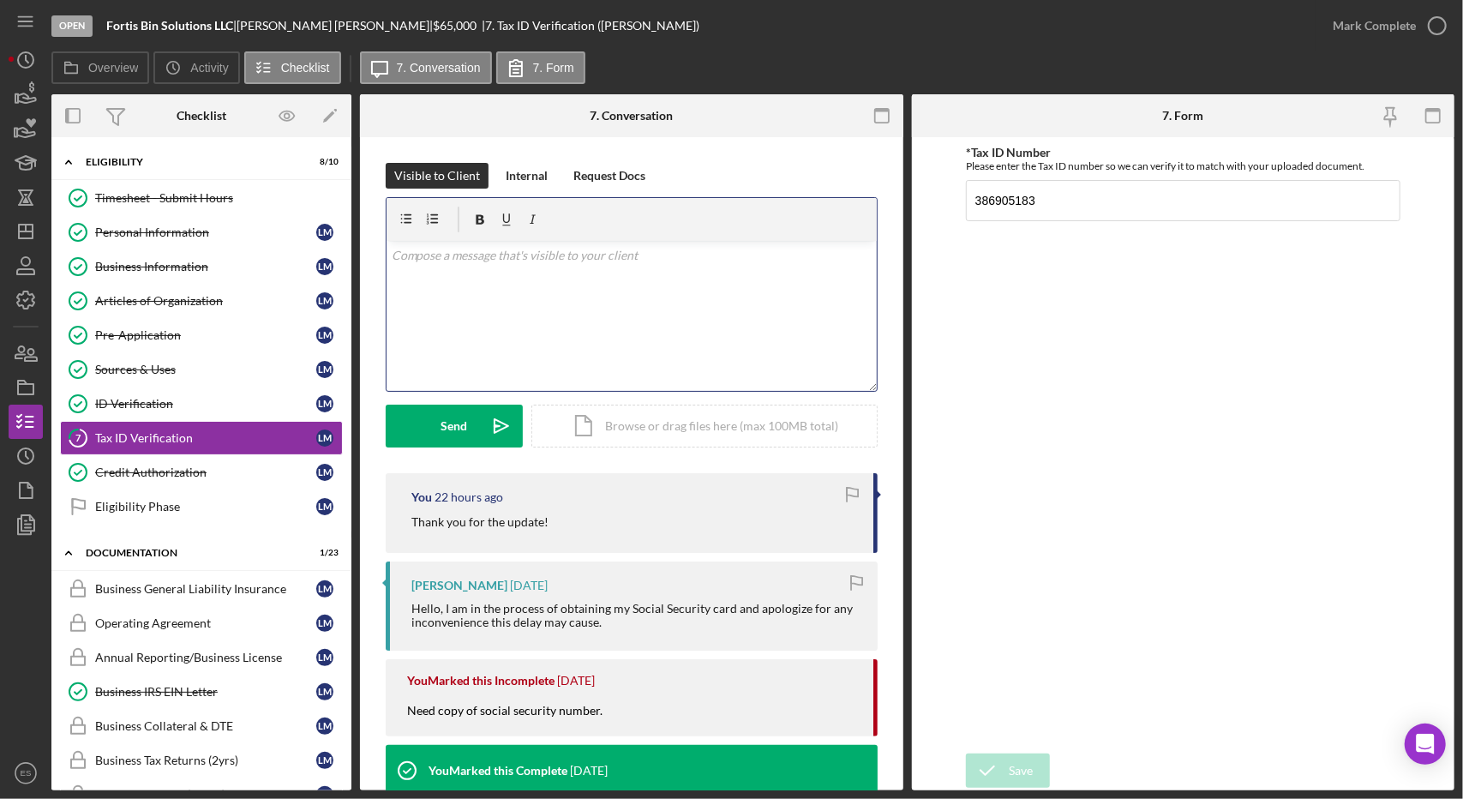
click at [663, 314] on div "v Color teal Color pink Remove color Add row above Add row below Add column bef…" at bounding box center [632, 316] width 490 height 150
drag, startPoint x: 663, startPoint y: 314, endPoint x: 624, endPoint y: 189, distance: 131.2
click at [624, 189] on div "Visible to Client Internal Request Docs v Color teal Color pink Remove color Ad…" at bounding box center [632, 318] width 492 height 310
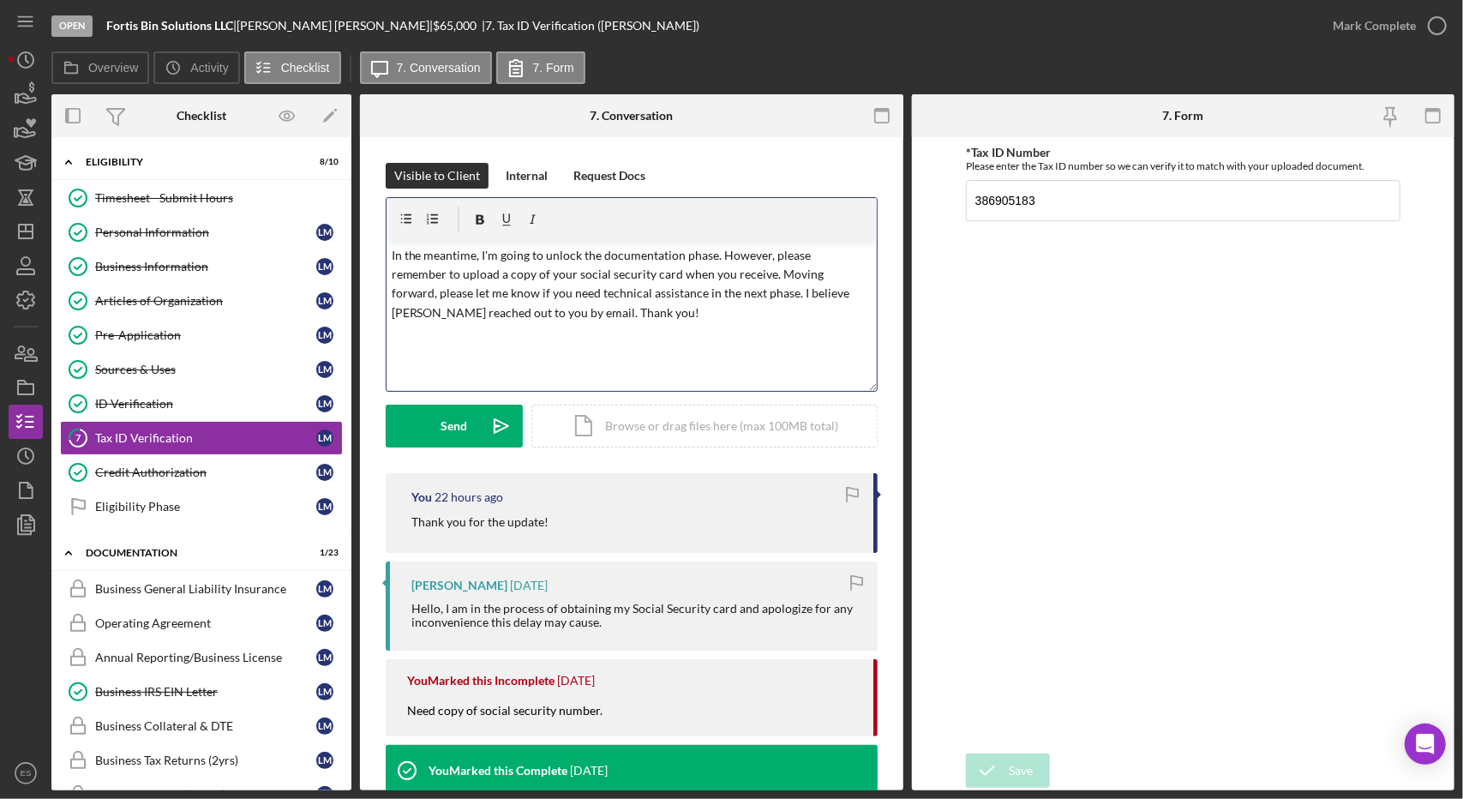
click at [739, 315] on p "In the meantime, I'm going to unlock the documentation phase. However, please r…" at bounding box center [632, 284] width 480 height 77
click at [466, 429] on div "Send" at bounding box center [454, 426] width 27 height 43
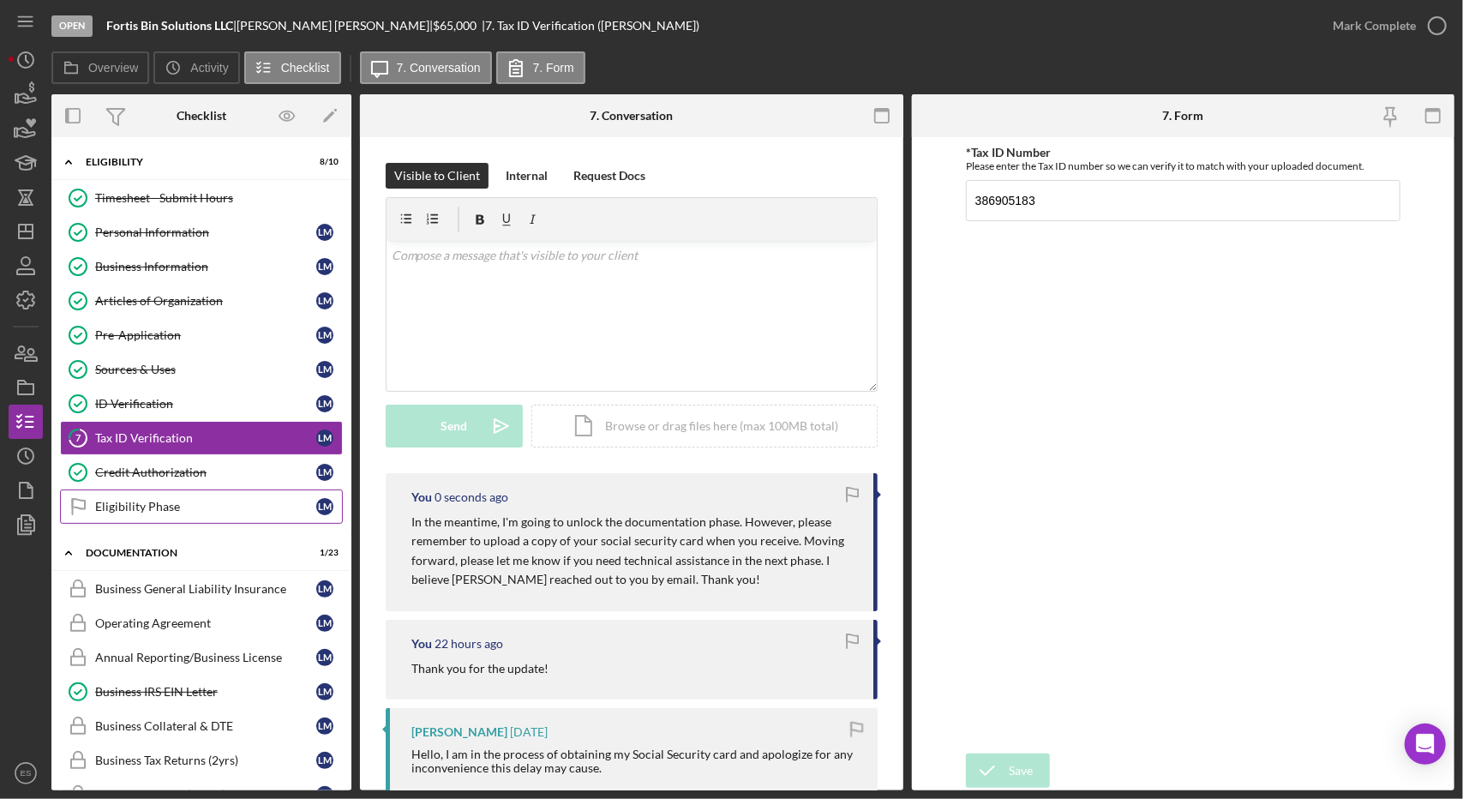
click at [228, 501] on div "Eligibility Phase" at bounding box center [205, 507] width 221 height 14
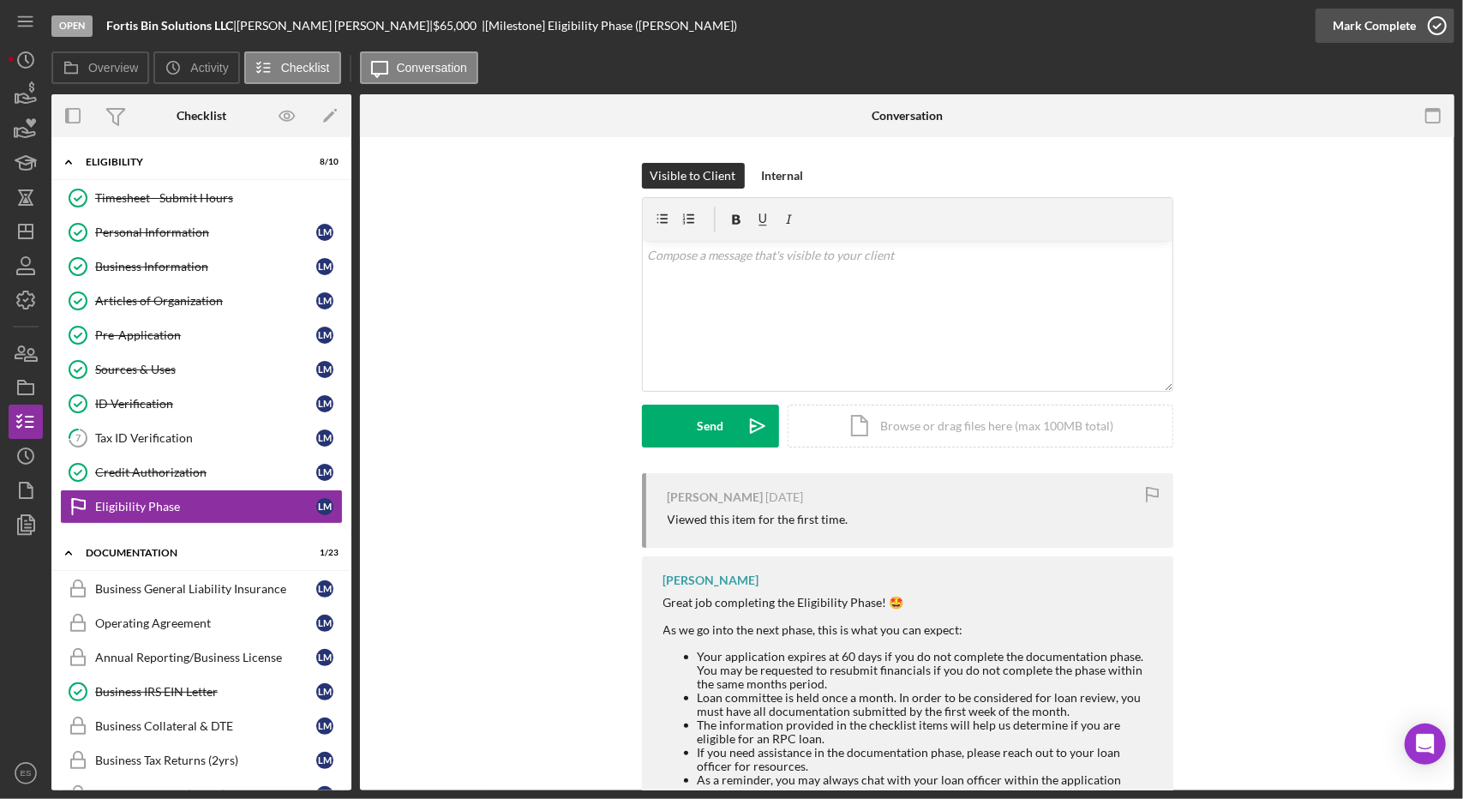
click at [1381, 28] on div "Mark Complete" at bounding box center [1374, 26] width 83 height 34
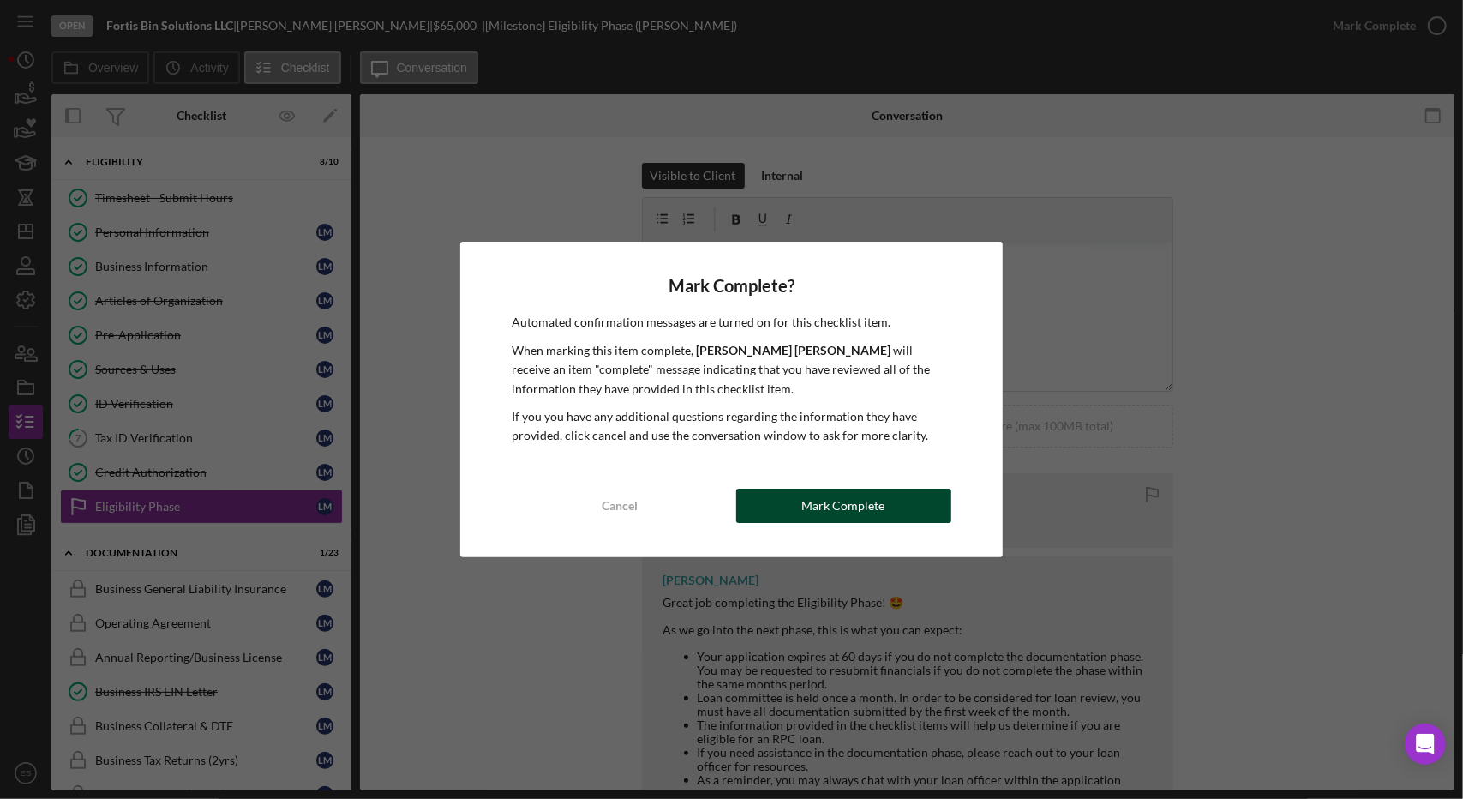
click at [835, 515] on div "Mark Complete" at bounding box center [843, 506] width 83 height 34
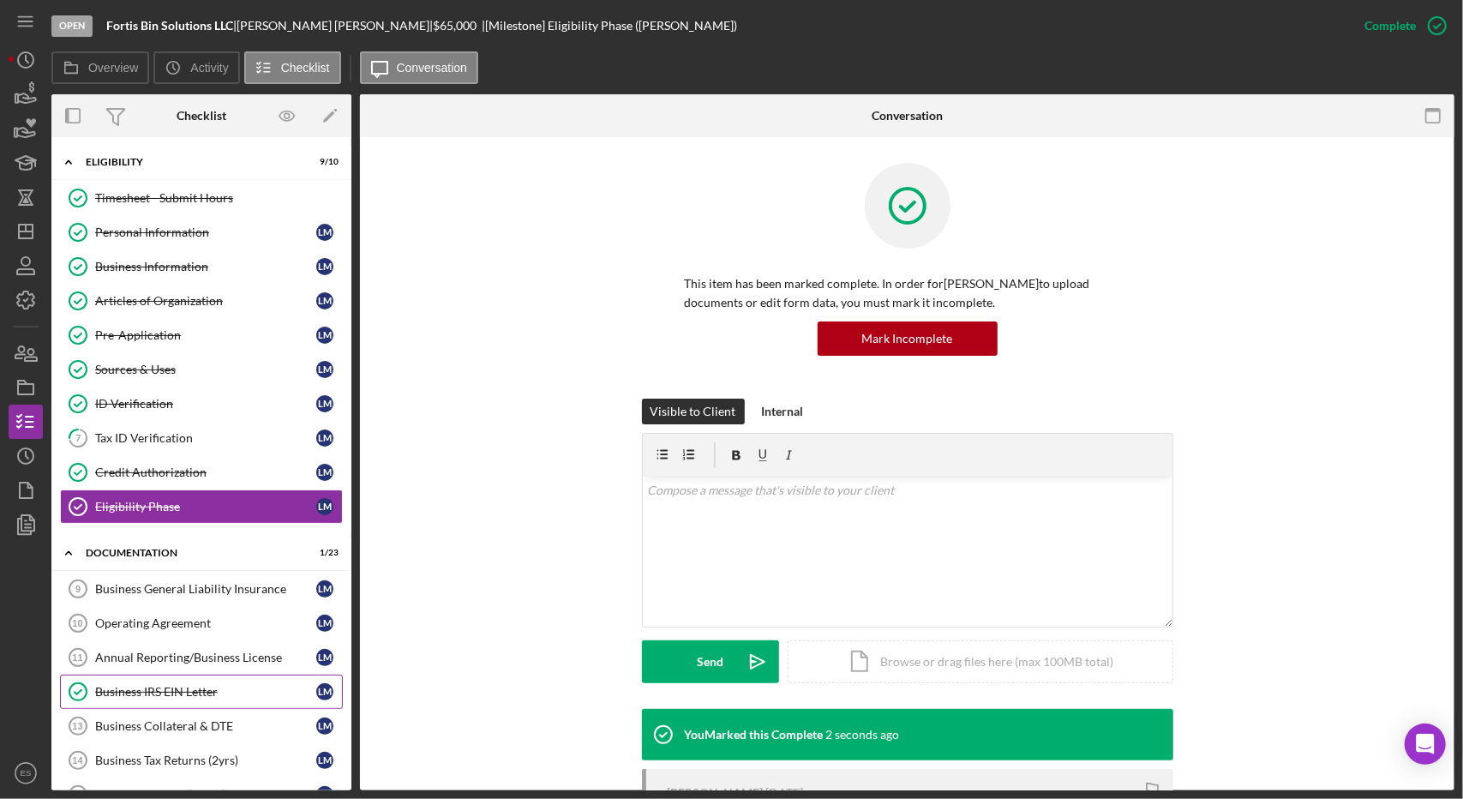
scroll to position [288, 0]
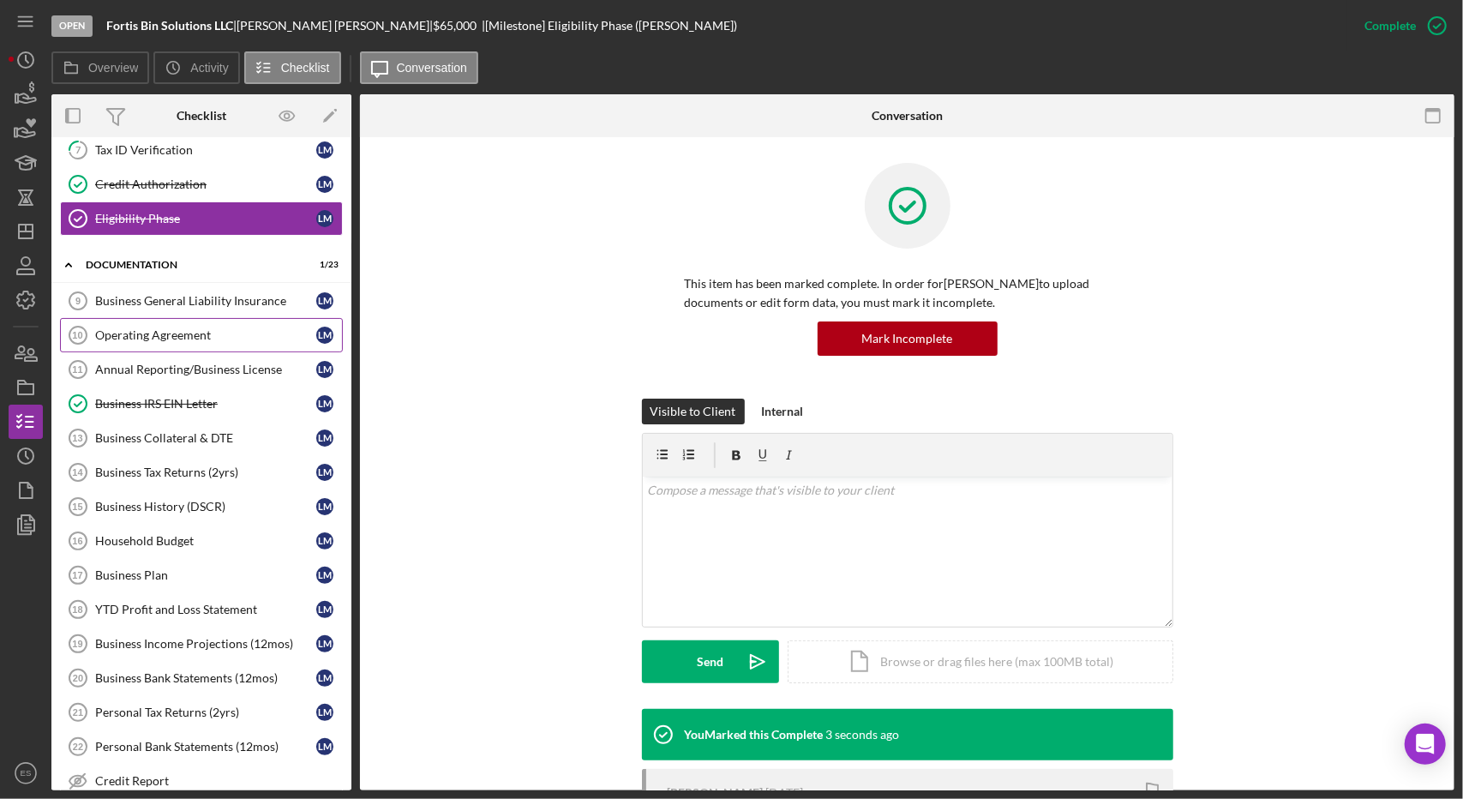
click at [124, 332] on div "Operating Agreement" at bounding box center [205, 335] width 221 height 14
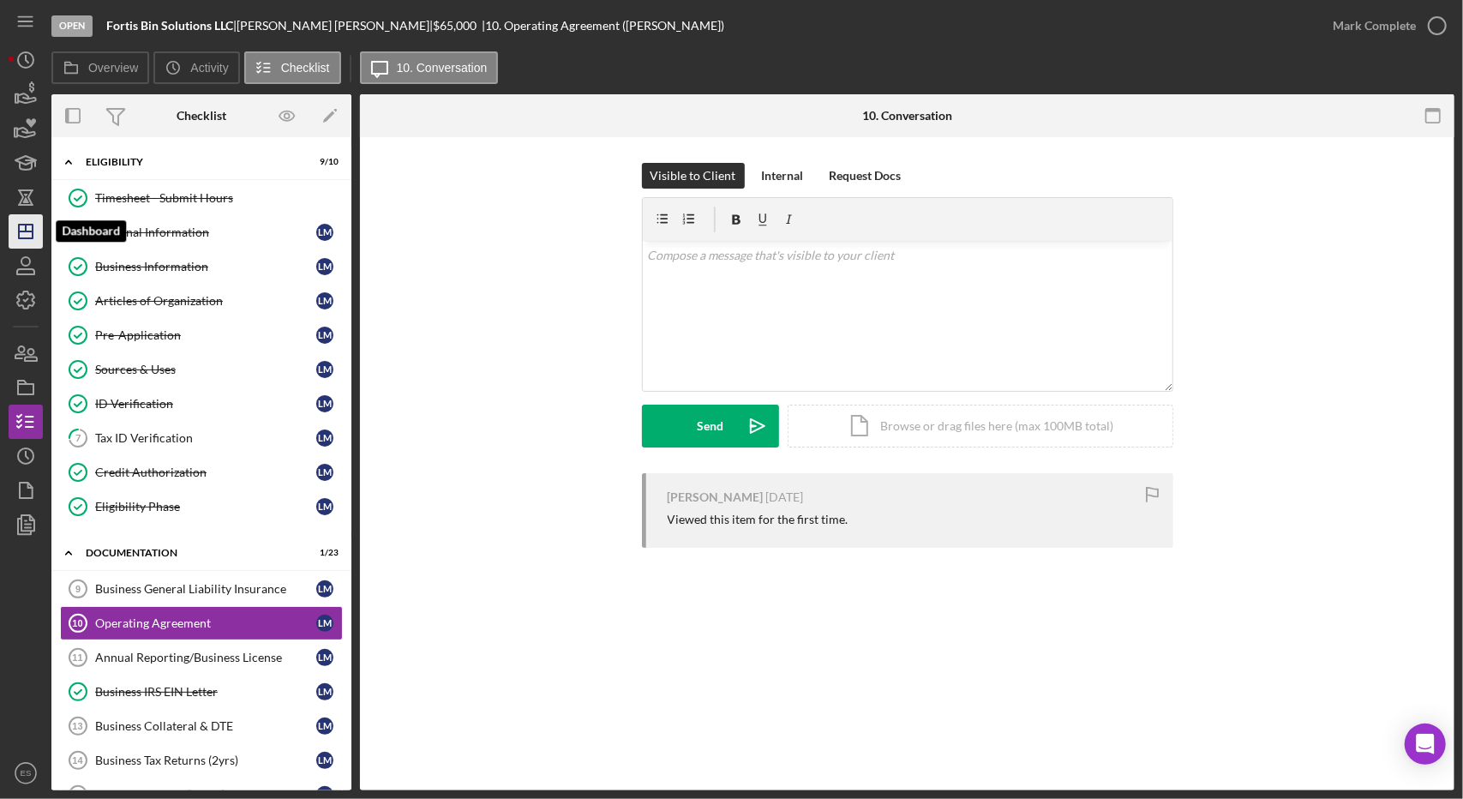
click at [31, 228] on icon "Icon/Dashboard" at bounding box center [25, 231] width 43 height 43
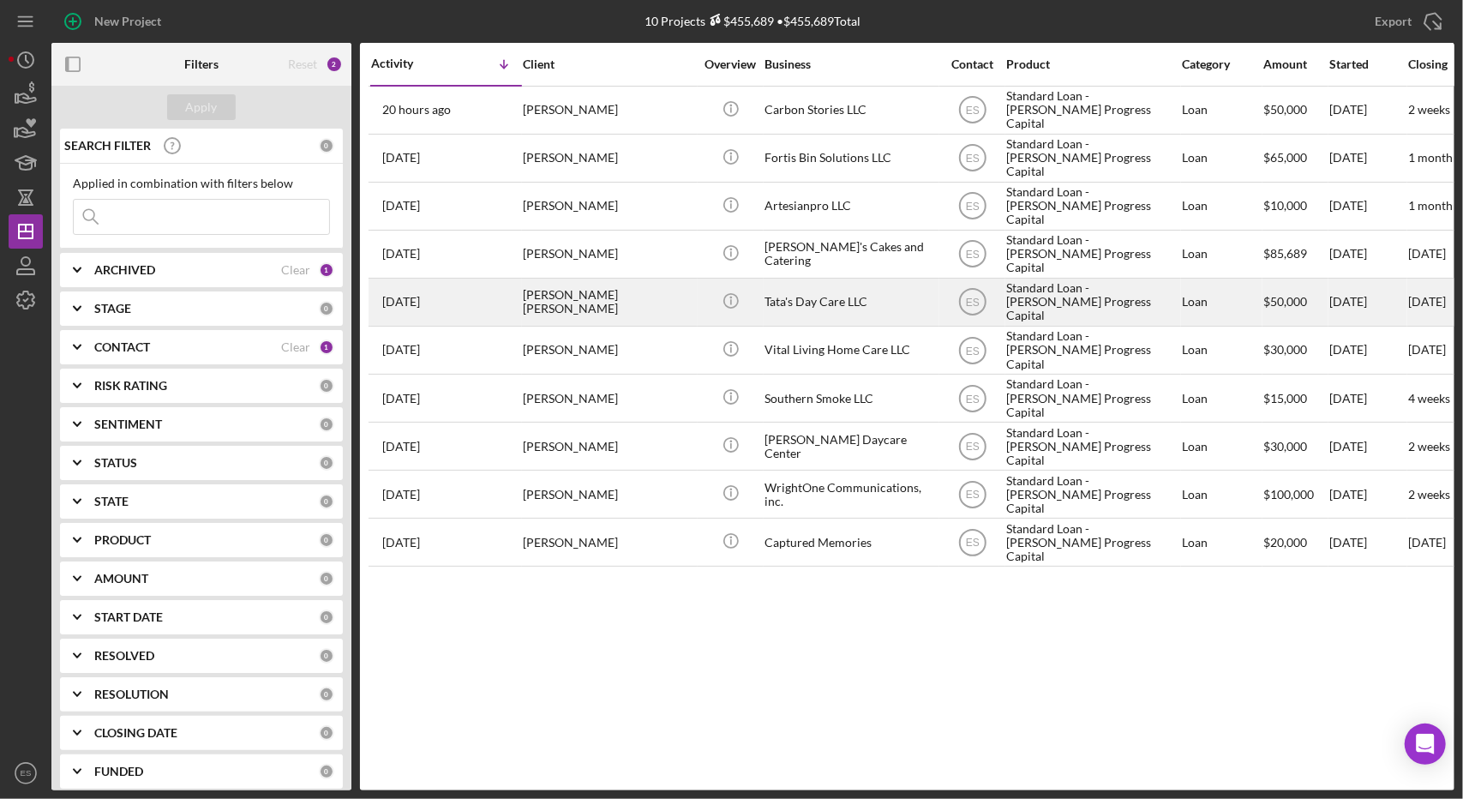
click at [910, 278] on td "Tata's Day Care LLC" at bounding box center [852, 302] width 176 height 48
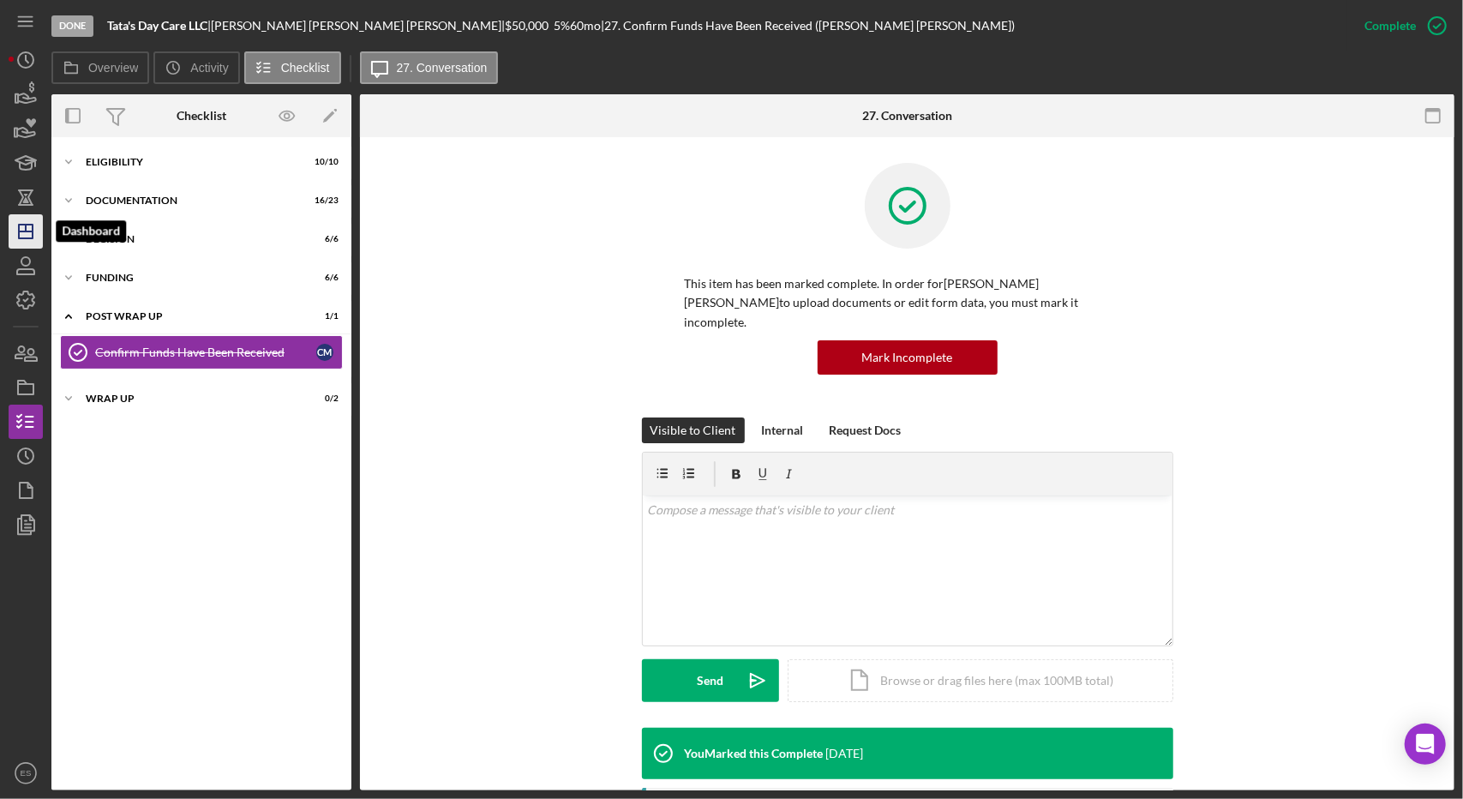
click at [22, 236] on icon "Icon/Dashboard" at bounding box center [25, 231] width 43 height 43
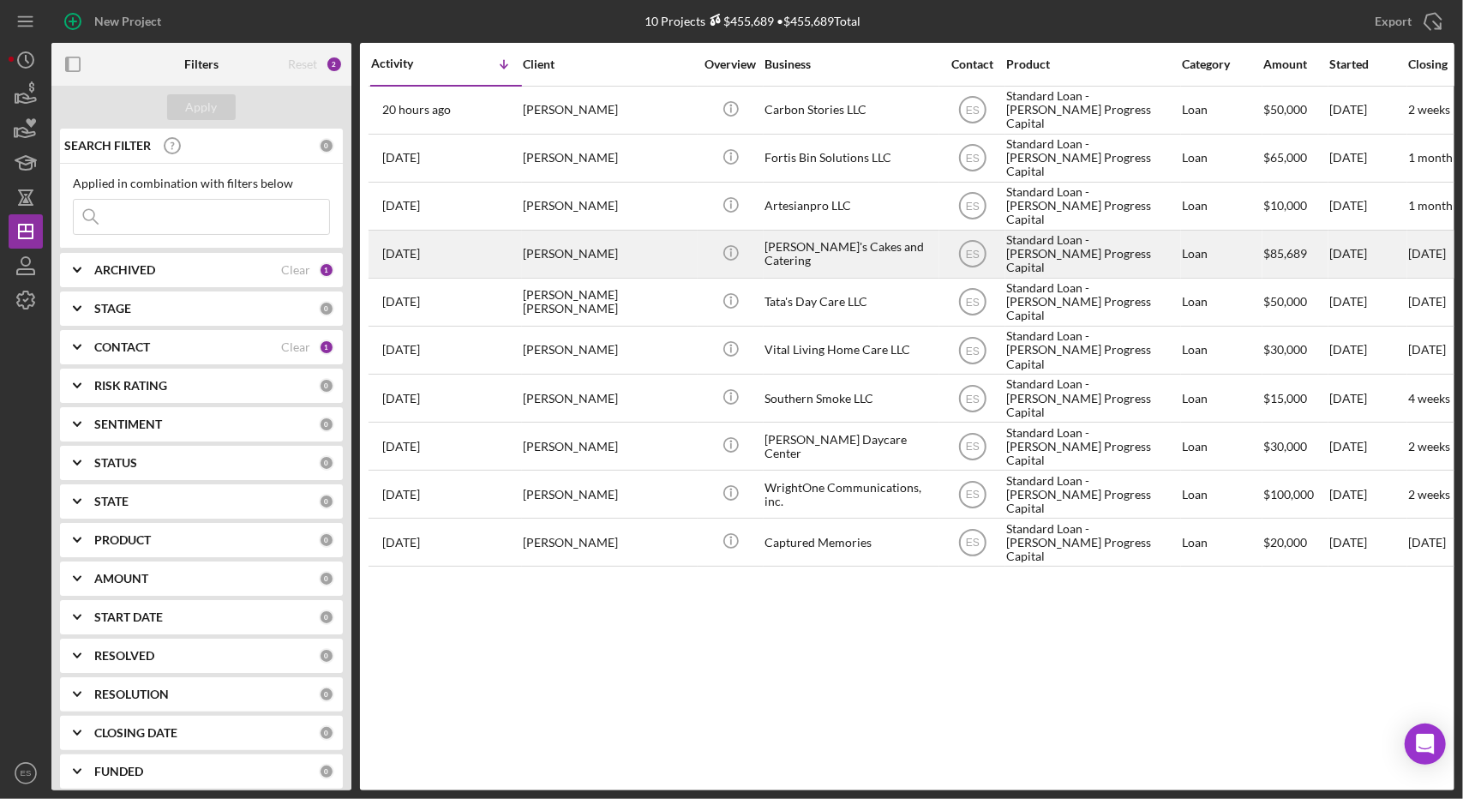
click at [857, 248] on div "[PERSON_NAME]'s Cakes and Catering" at bounding box center [850, 253] width 171 height 45
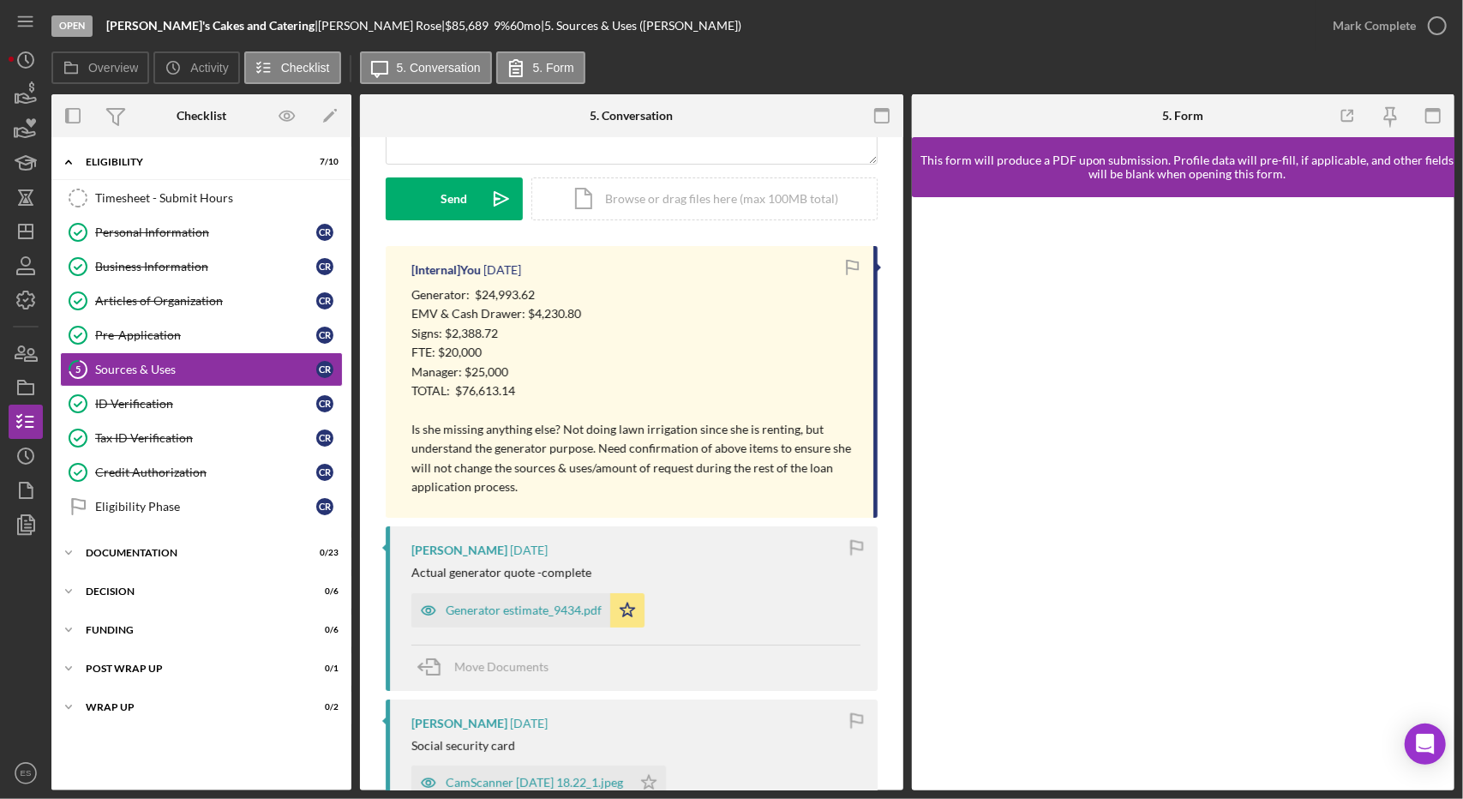
scroll to position [104, 0]
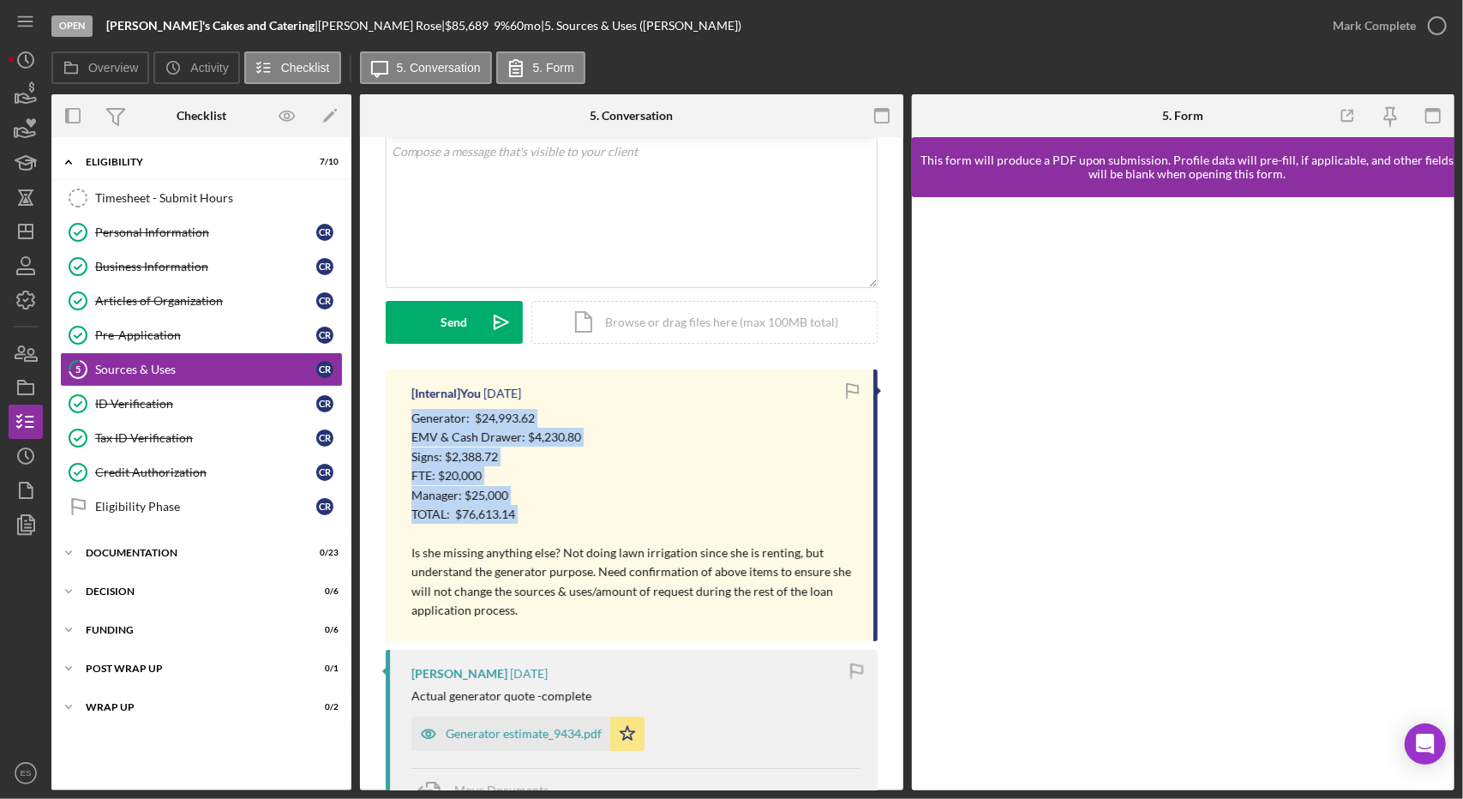
drag, startPoint x: 411, startPoint y: 415, endPoint x: 533, endPoint y: 526, distance: 165.6
click at [533, 526] on div "[Internal] You 5 days ago Generator: $24,993.62 EMV & Cash Drawer: $4,230.80 Si…" at bounding box center [632, 505] width 492 height 272
click at [542, 501] on p "Generator: $24,993.62 EMV & Cash Drawer: $4,230.80 Signs: $2,388.72 FTE: $20,00…" at bounding box center [633, 514] width 445 height 211
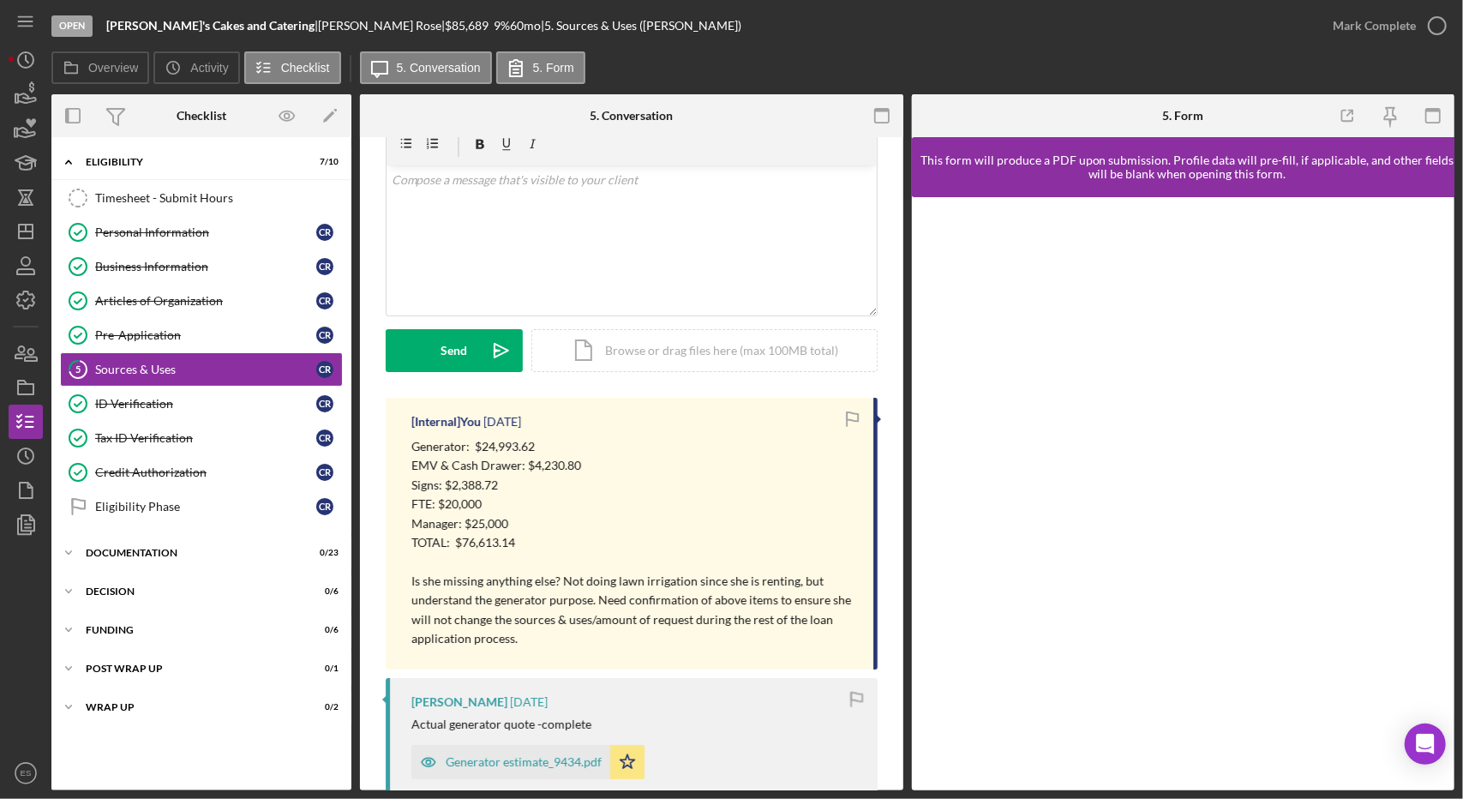
scroll to position [71, 0]
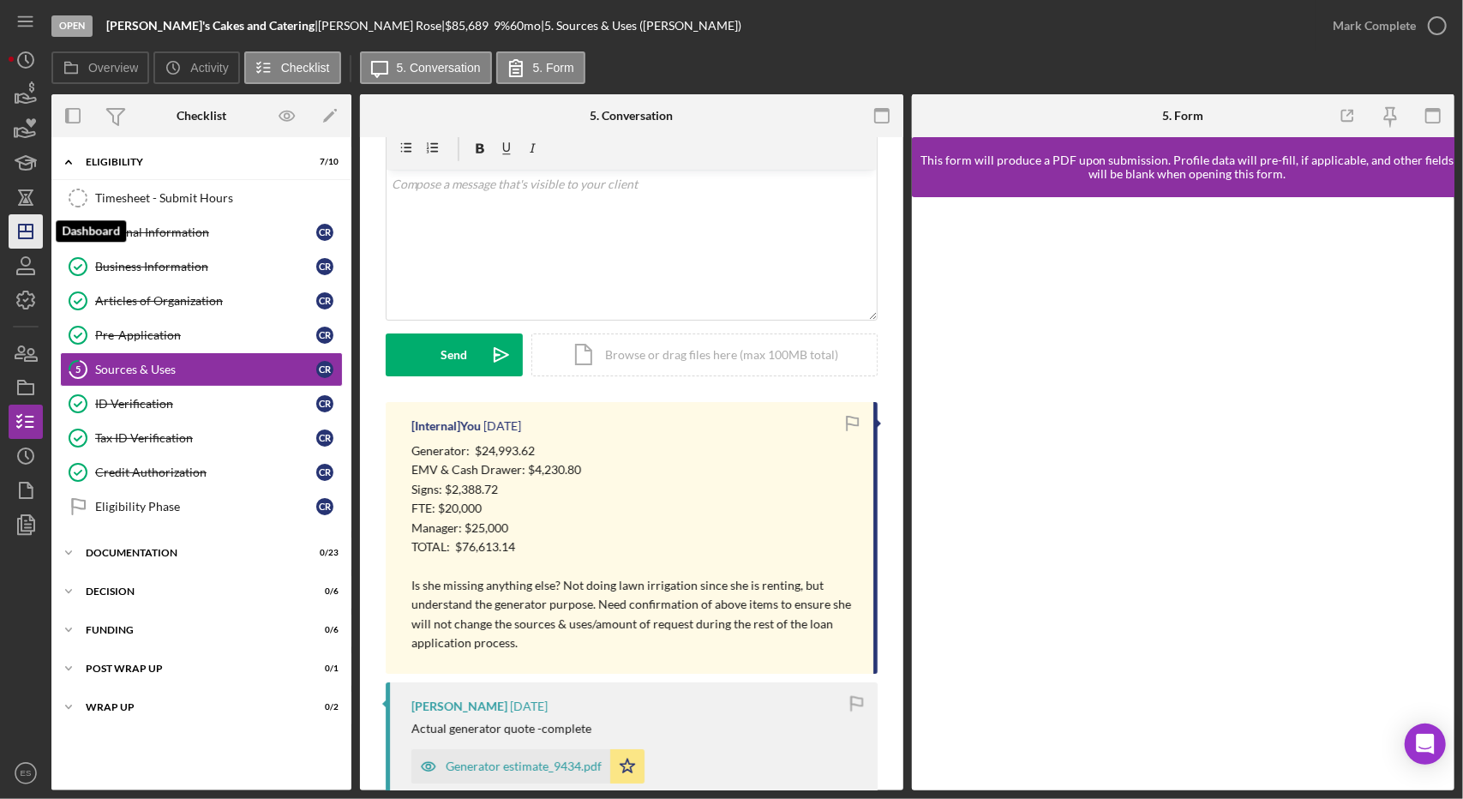
click at [26, 225] on line "button" at bounding box center [26, 228] width 0 height 7
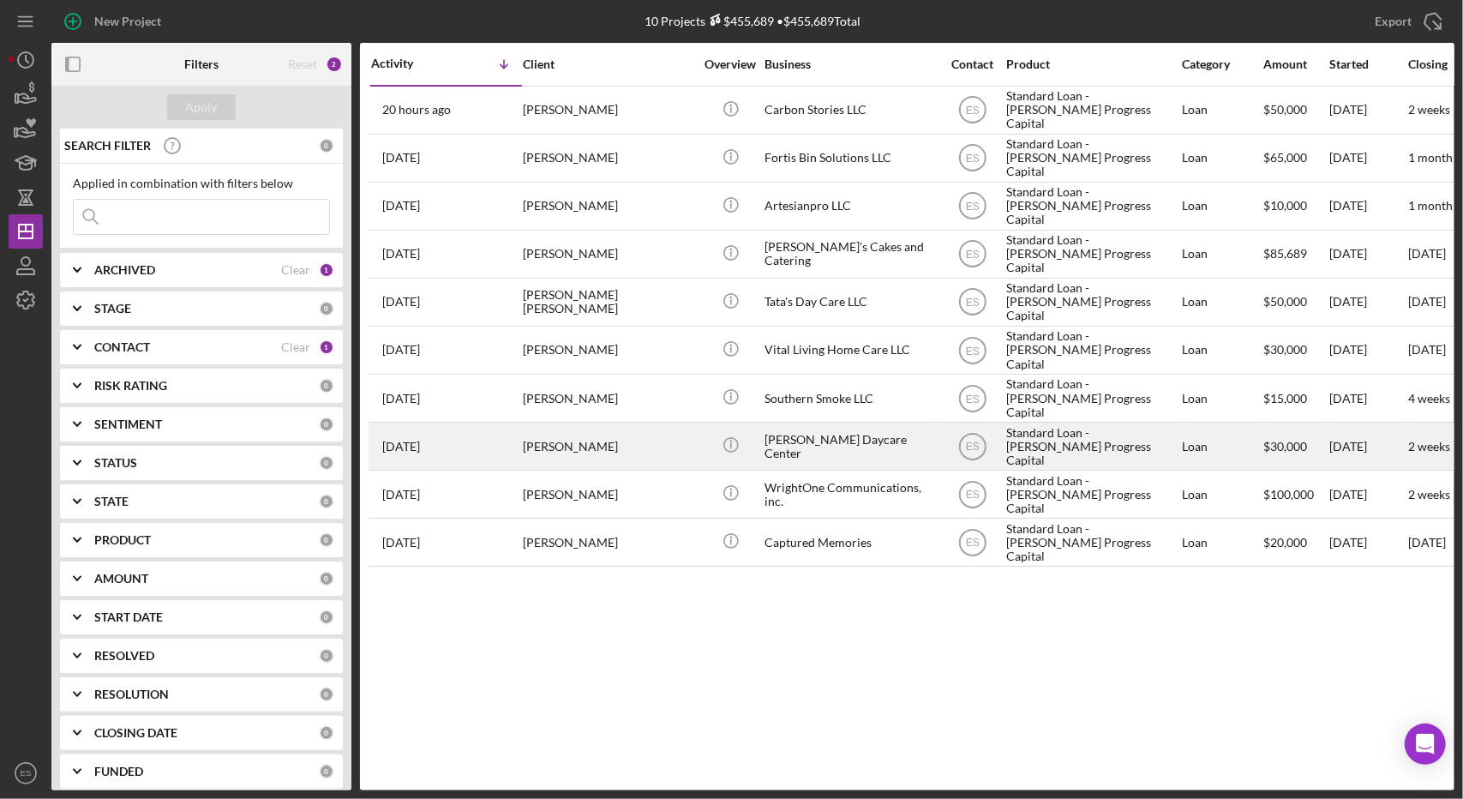
click at [876, 441] on div "[PERSON_NAME] Daycare Center" at bounding box center [850, 445] width 171 height 45
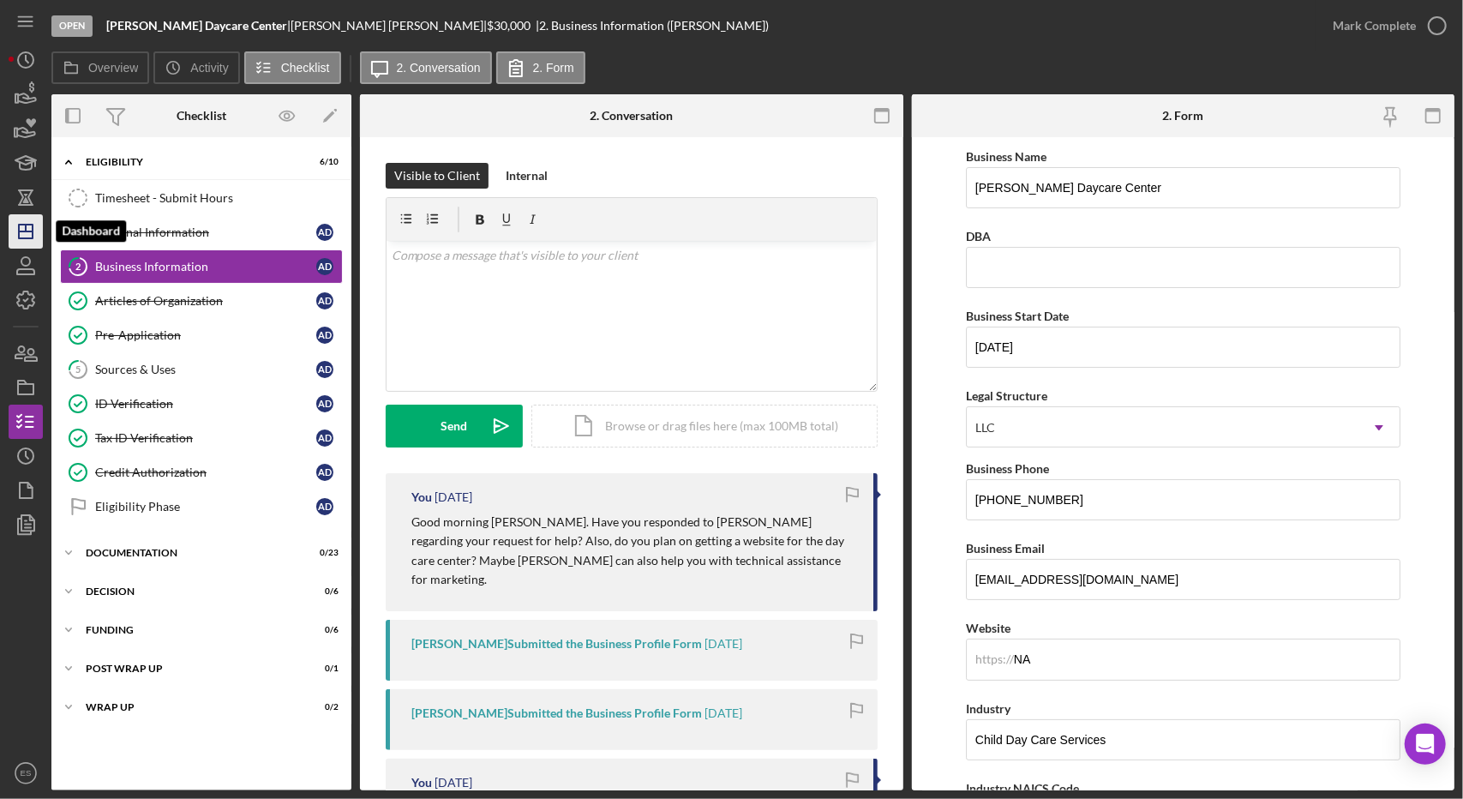
click at [27, 234] on icon "Icon/Dashboard" at bounding box center [25, 231] width 43 height 43
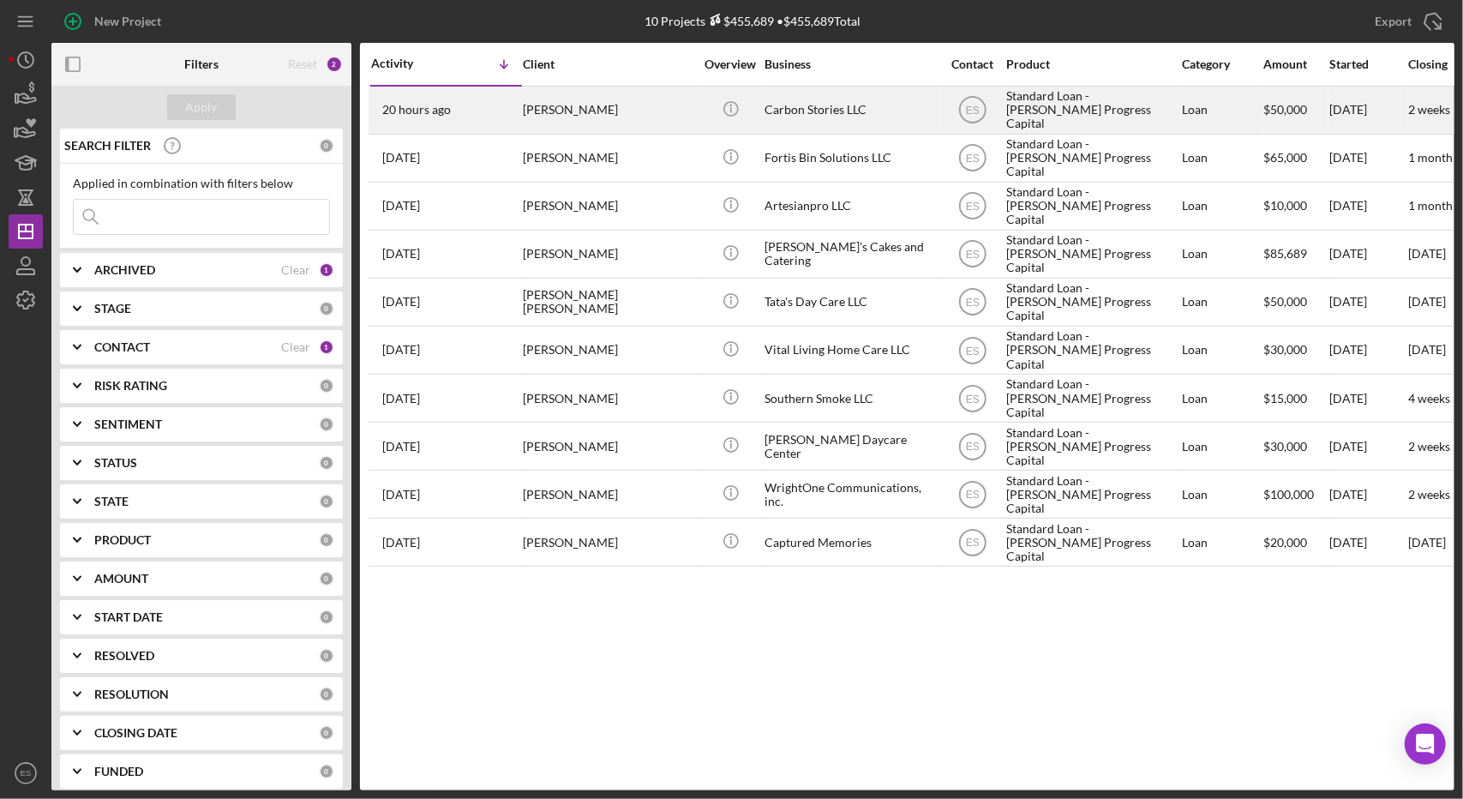
click at [807, 112] on div "Carbon Stories LLC" at bounding box center [850, 109] width 171 height 45
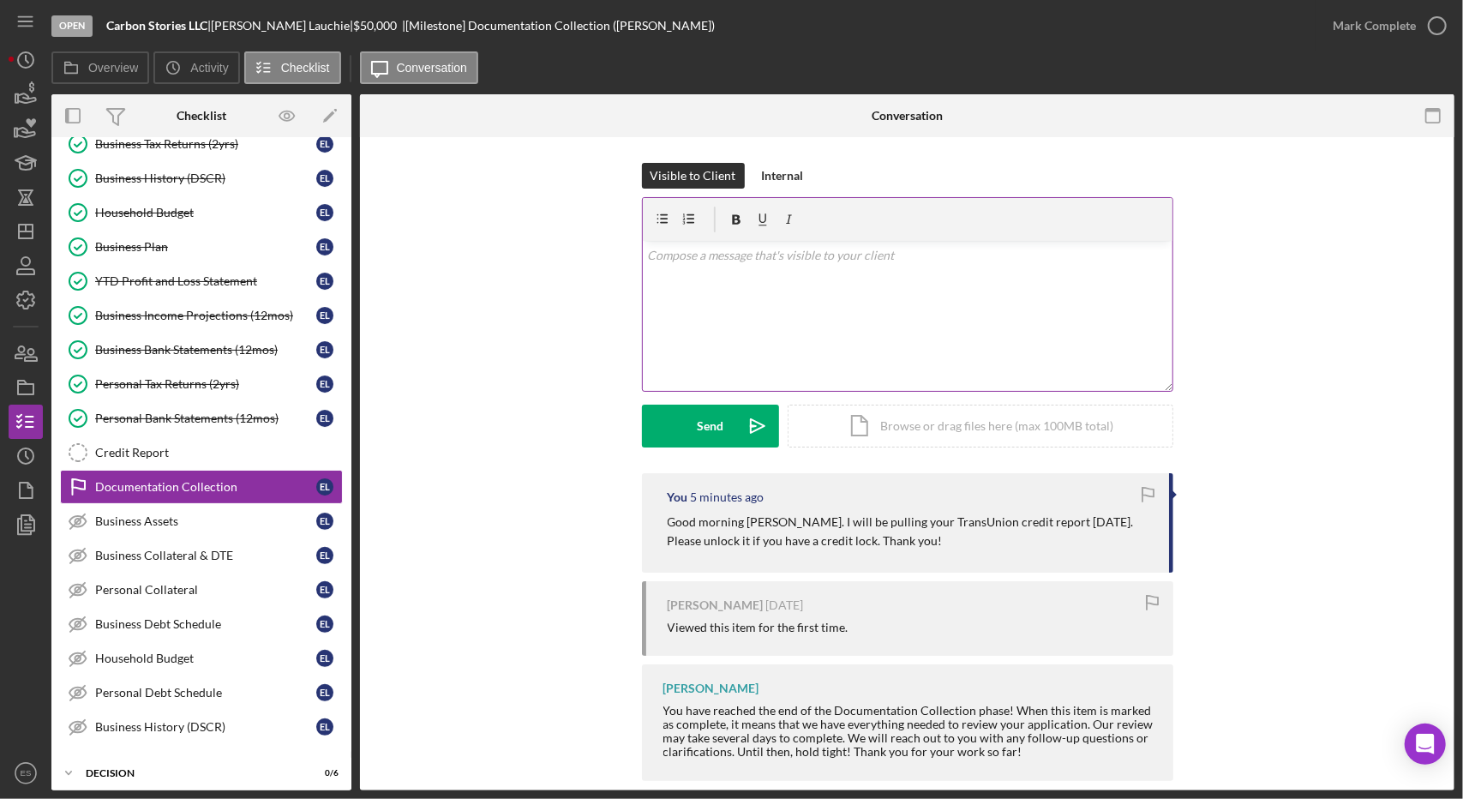
scroll to position [277, 0]
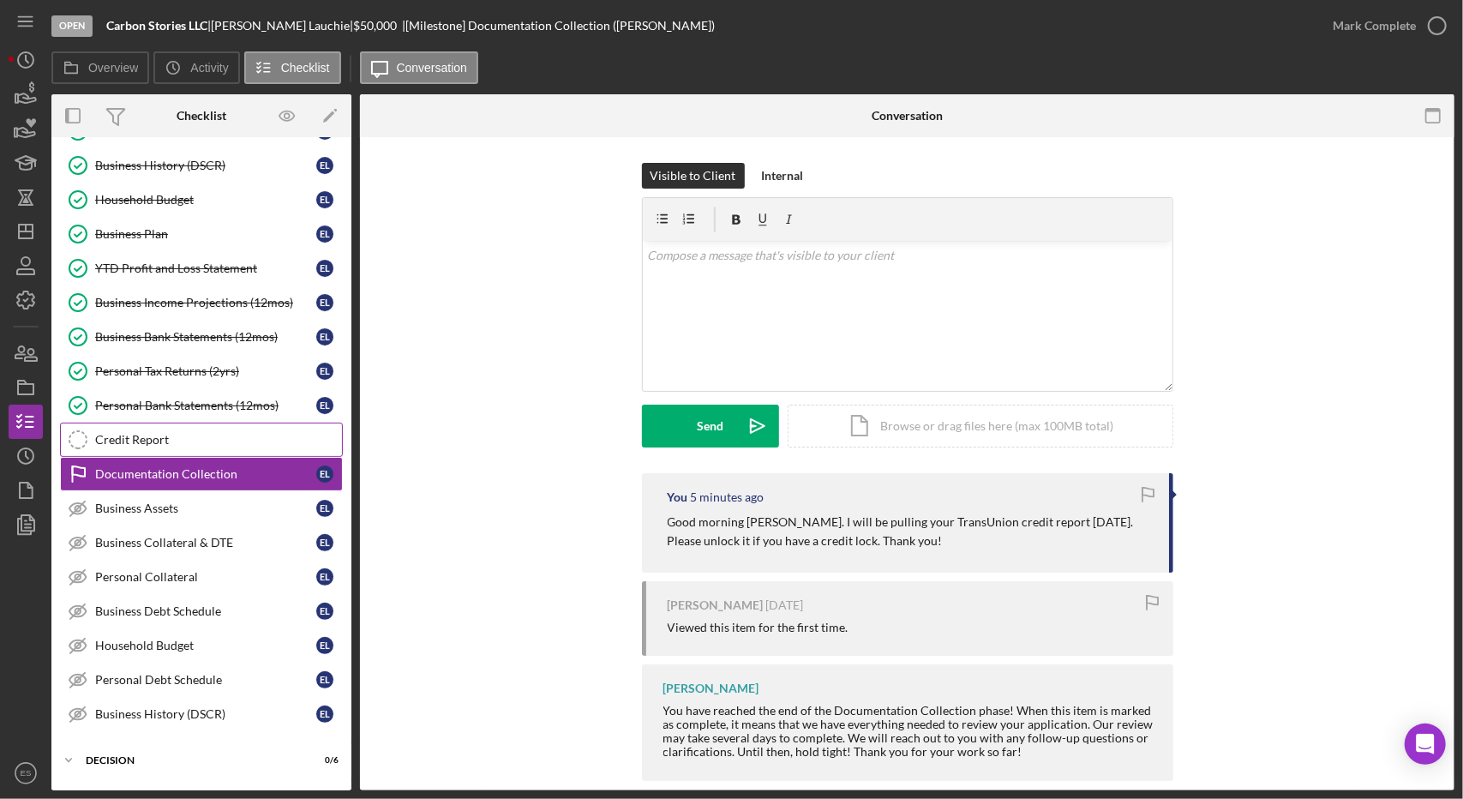
click at [175, 433] on div "Credit Report" at bounding box center [218, 440] width 247 height 14
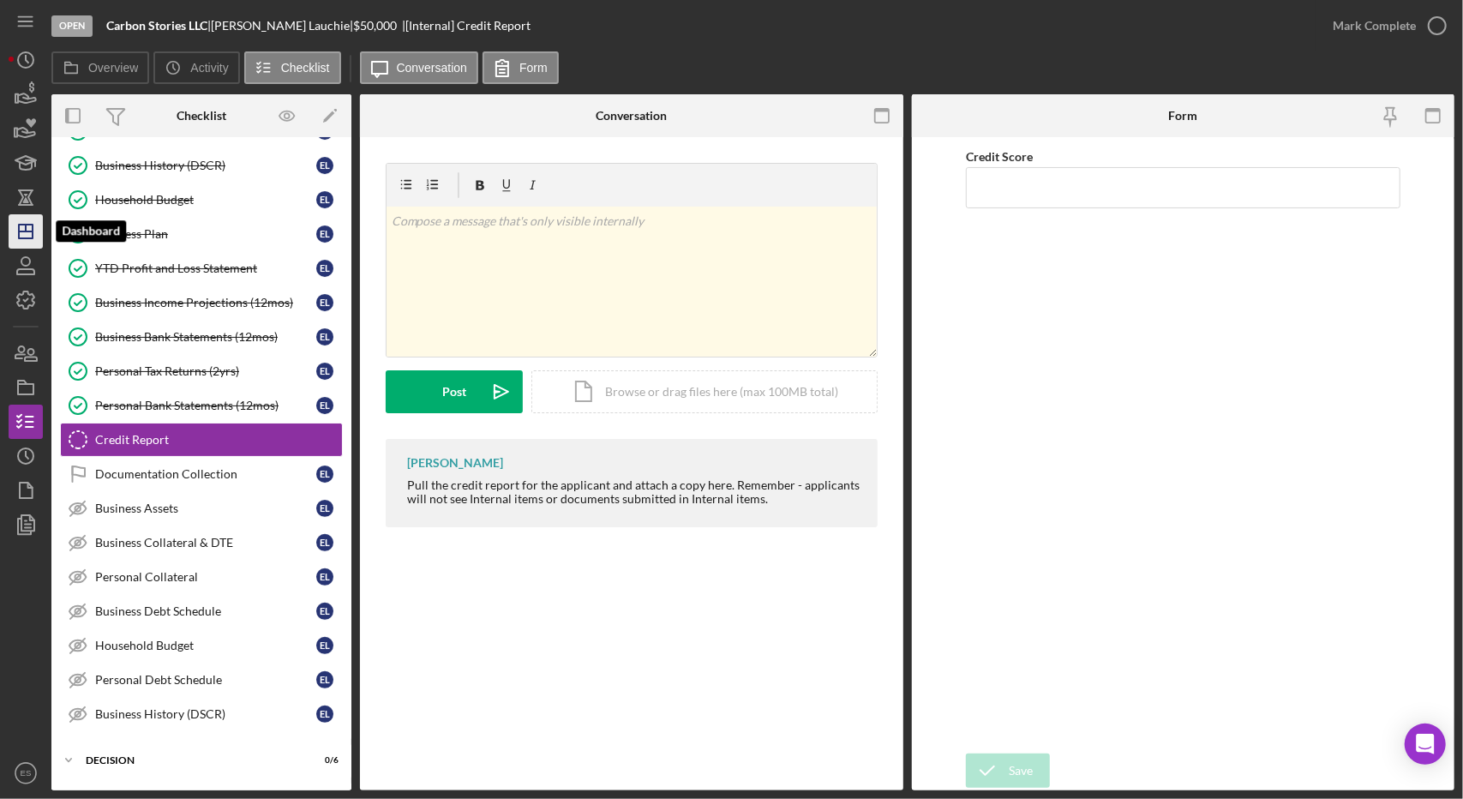
click at [20, 237] on icon "Icon/Dashboard" at bounding box center [25, 231] width 43 height 43
